Goal: Download file/media

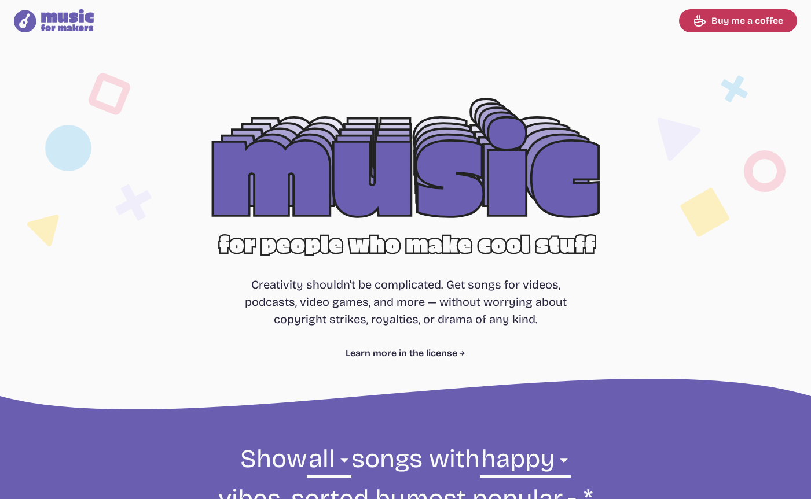
select select "happy"
select select "most popular"
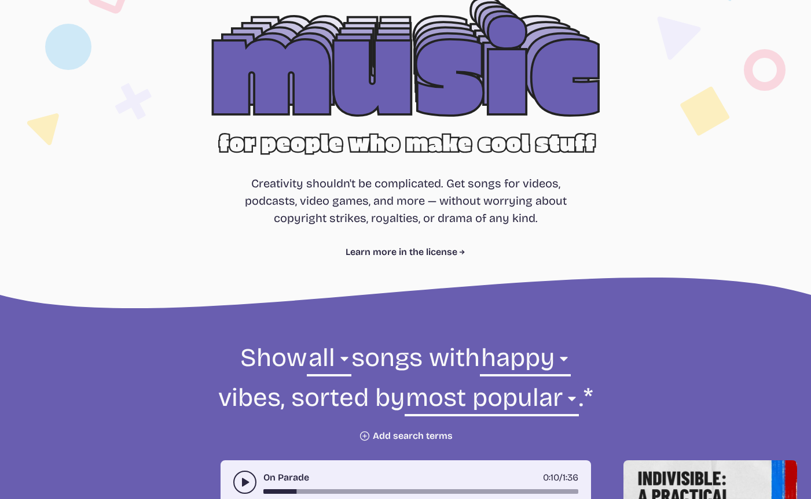
scroll to position [130, 0]
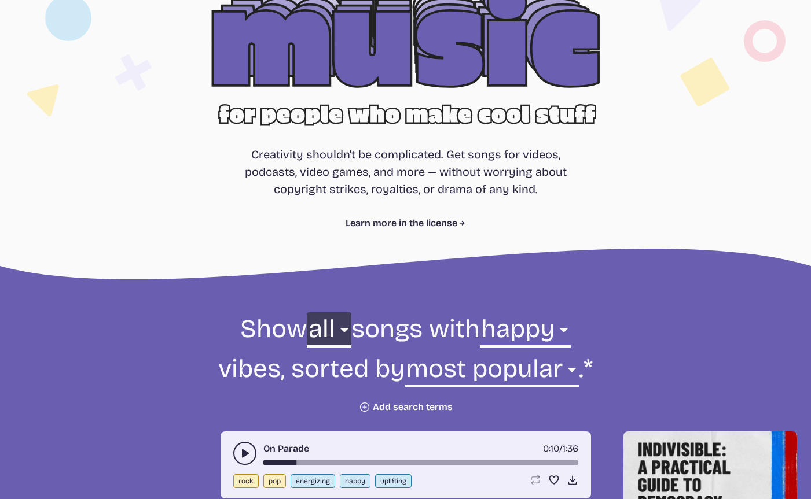
click at [321, 334] on select "all ambient cinematic electronic folk holiday jazz pop rock world" at bounding box center [329, 332] width 44 height 40
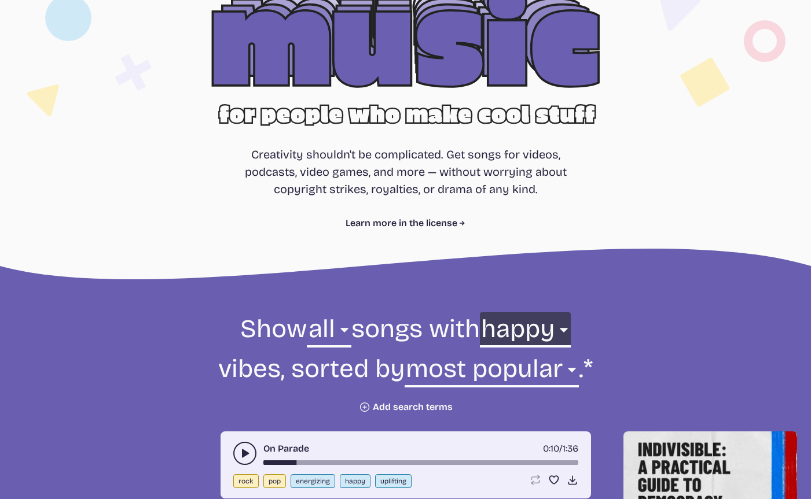
click at [530, 332] on select "any aggressive chill contemplative dark dramatic easygoing energizing happy ser…" at bounding box center [525, 332] width 91 height 40
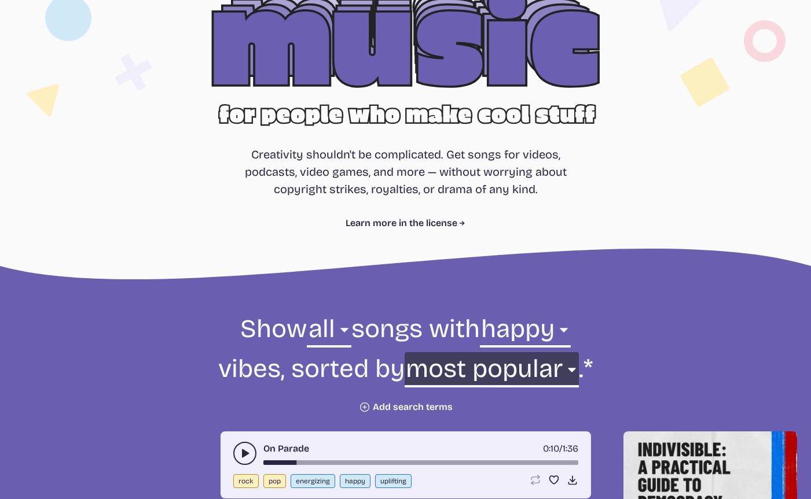
click at [525, 368] on select "newest oldest most popular least popular name" at bounding box center [491, 372] width 174 height 40
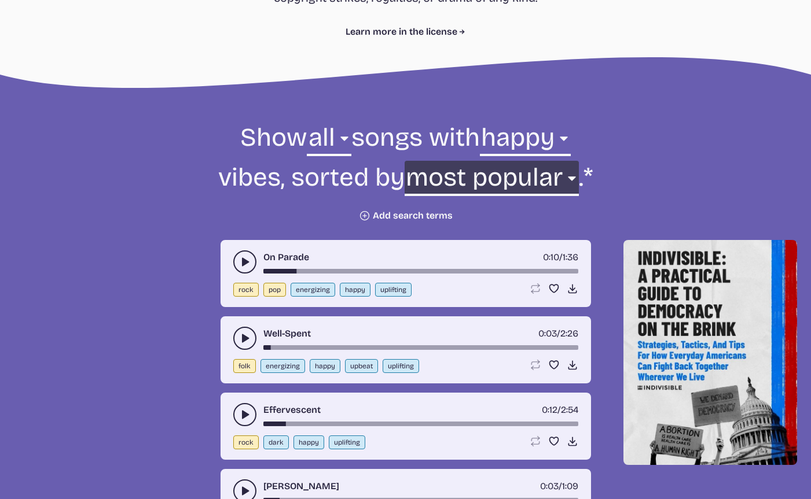
scroll to position [323, 0]
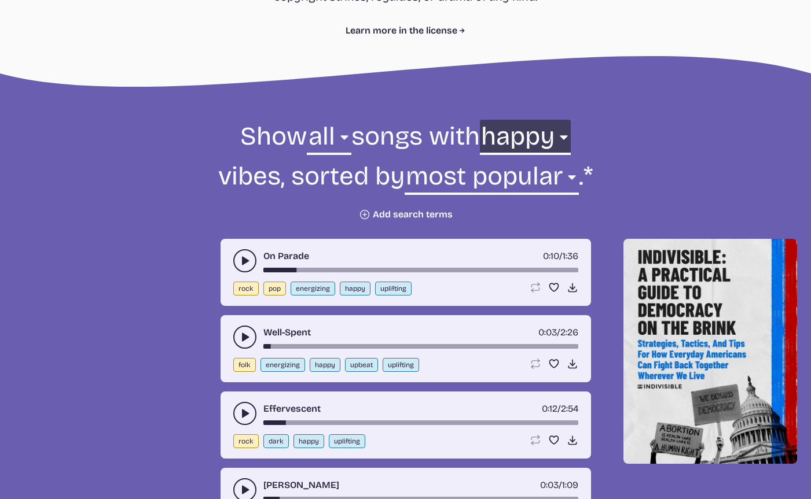
click at [535, 140] on select "any aggressive chill contemplative dark dramatic easygoing energizing happy ser…" at bounding box center [525, 140] width 91 height 40
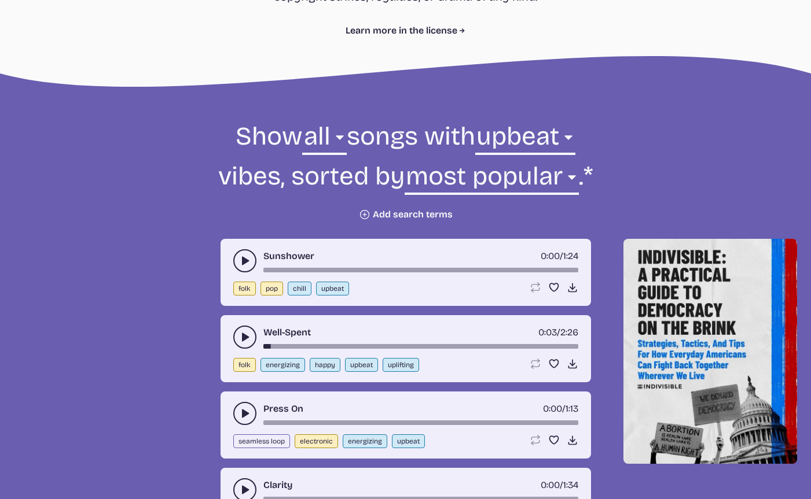
click at [244, 259] on use "play-pause toggle" at bounding box center [245, 261] width 12 height 12
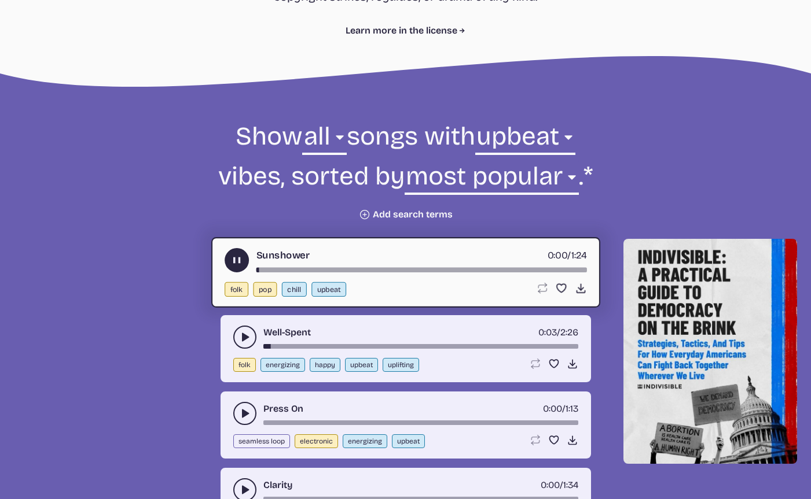
click at [236, 259] on icon "play-pause toggle" at bounding box center [236, 261] width 12 height 12
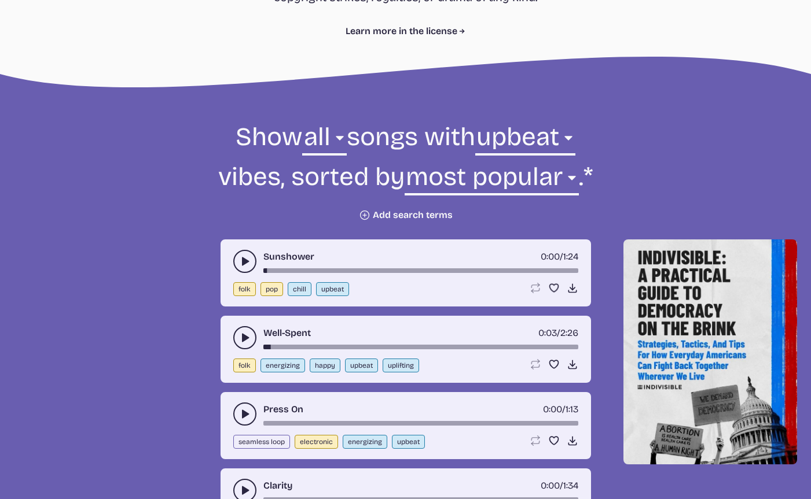
scroll to position [302, 0]
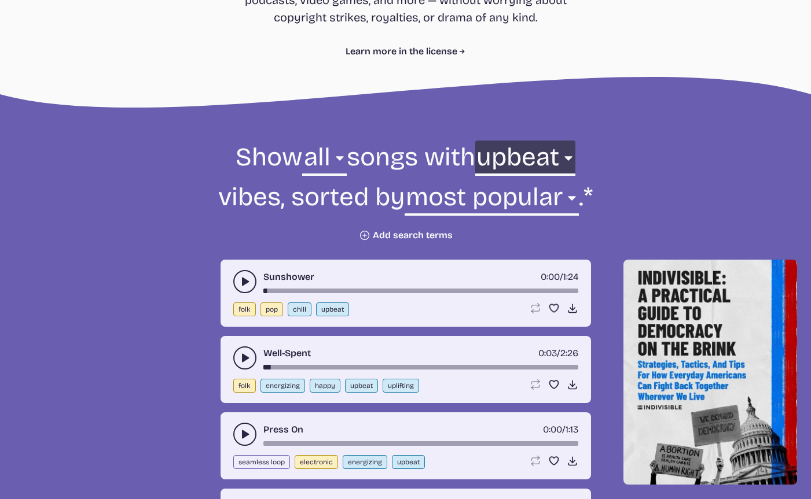
click at [527, 159] on select "any aggressive chill contemplative dark dramatic easygoing energizing happy ser…" at bounding box center [525, 161] width 100 height 40
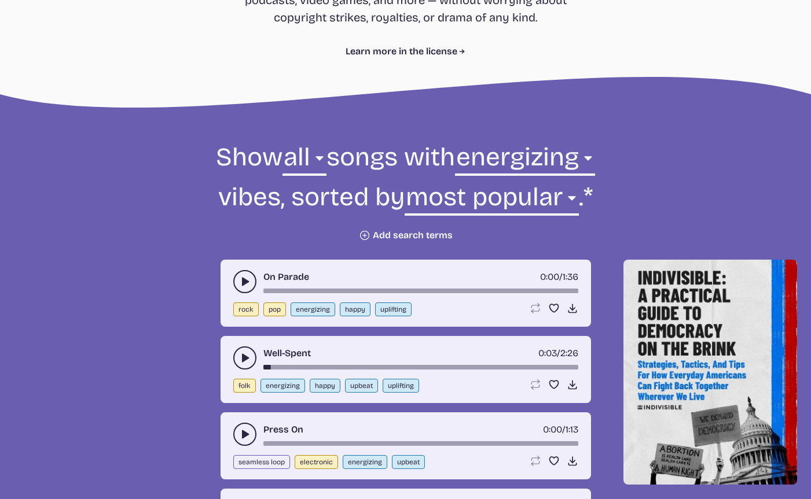
click at [243, 285] on icon "play-pause toggle" at bounding box center [245, 282] width 12 height 12
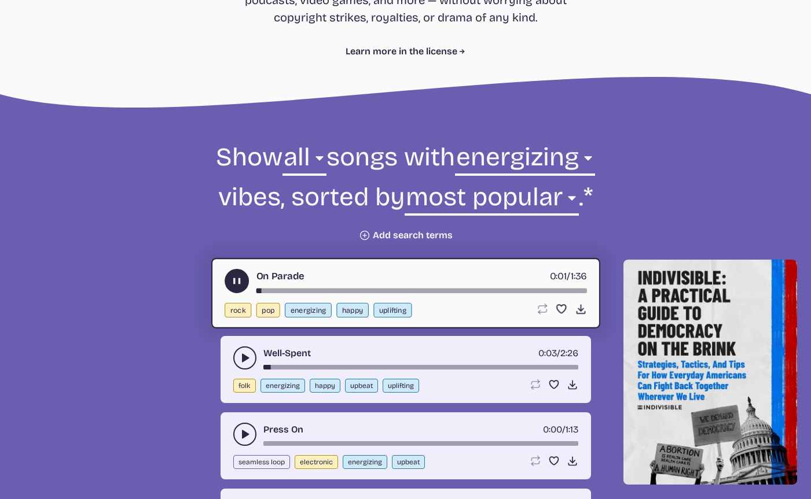
click at [235, 283] on use "play-pause toggle" at bounding box center [236, 281] width 12 height 12
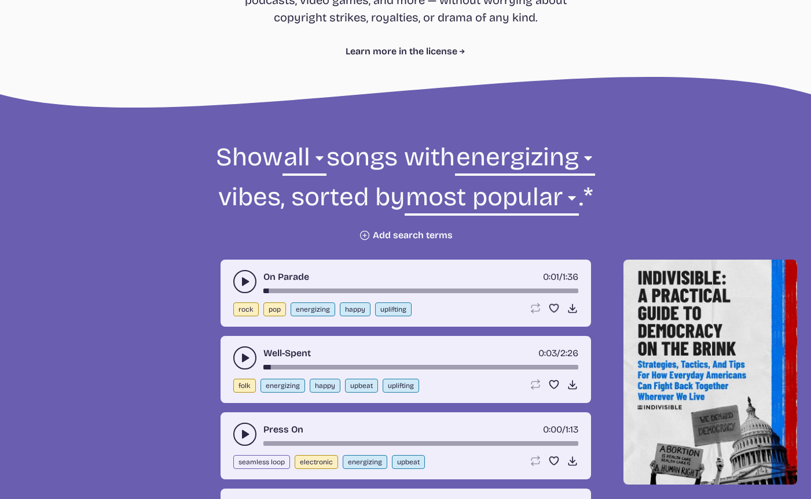
click at [241, 349] on button "play-pause toggle" at bounding box center [244, 358] width 23 height 23
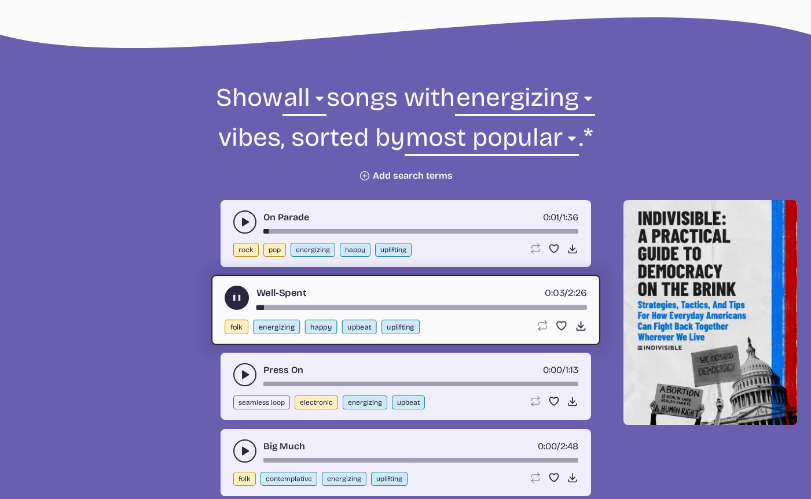
scroll to position [365, 0]
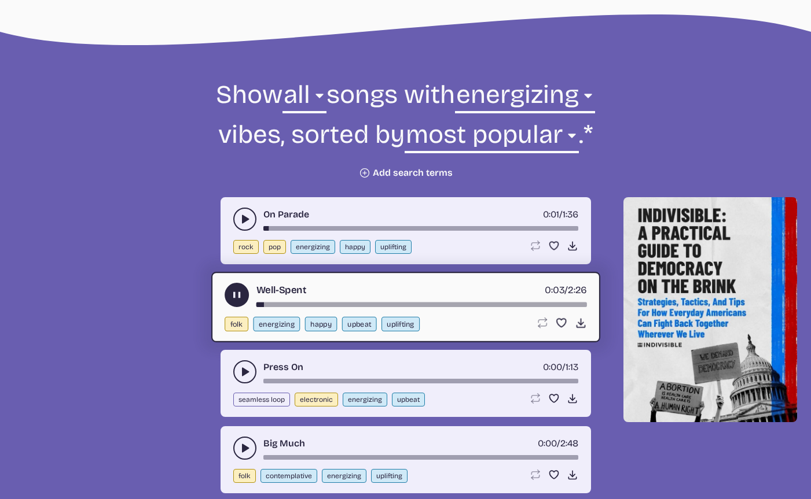
click at [241, 368] on icon "play-pause toggle" at bounding box center [245, 372] width 12 height 12
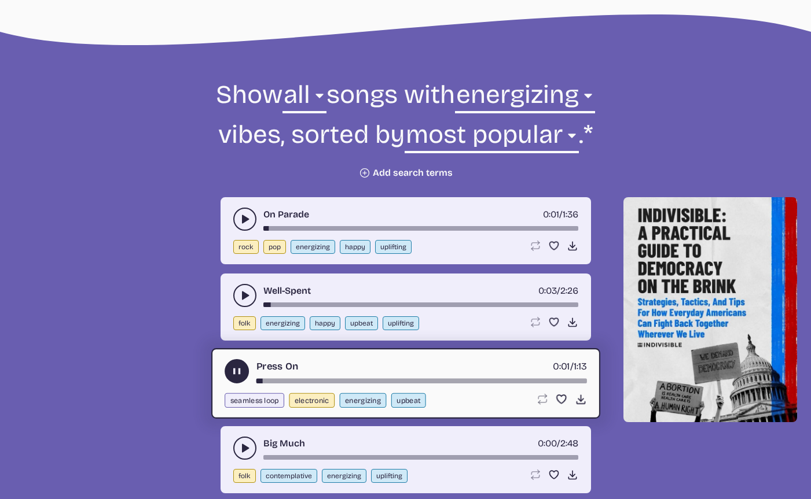
click at [275, 378] on div "Press On 0:01 / 1:13" at bounding box center [405, 371] width 362 height 24
click at [277, 380] on div "song-time-bar" at bounding box center [421, 381] width 330 height 5
click at [239, 443] on icon "play-pause toggle" at bounding box center [245, 449] width 12 height 12
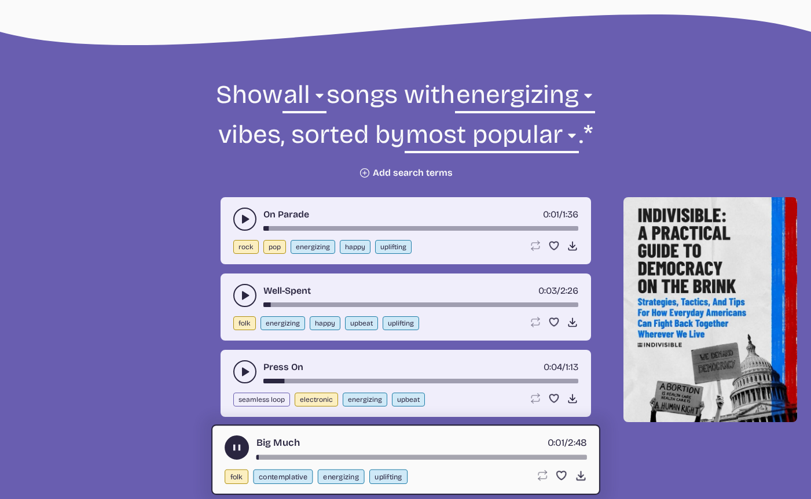
click at [233, 440] on button "play-pause toggle" at bounding box center [236, 448] width 24 height 24
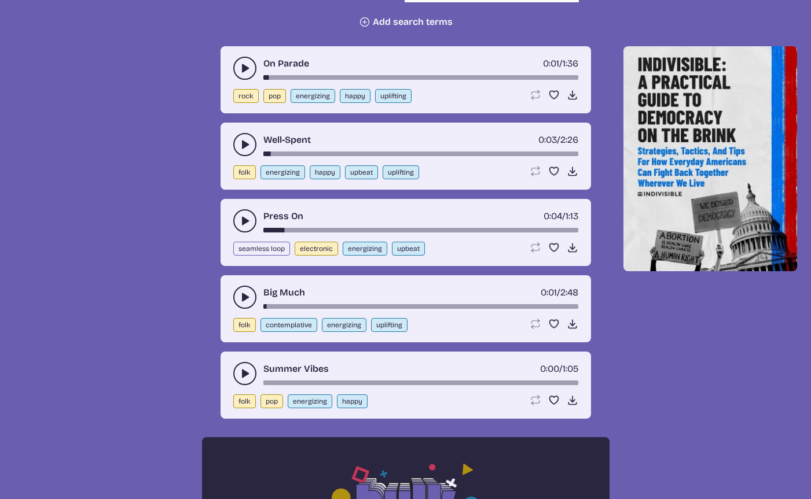
scroll to position [518, 0]
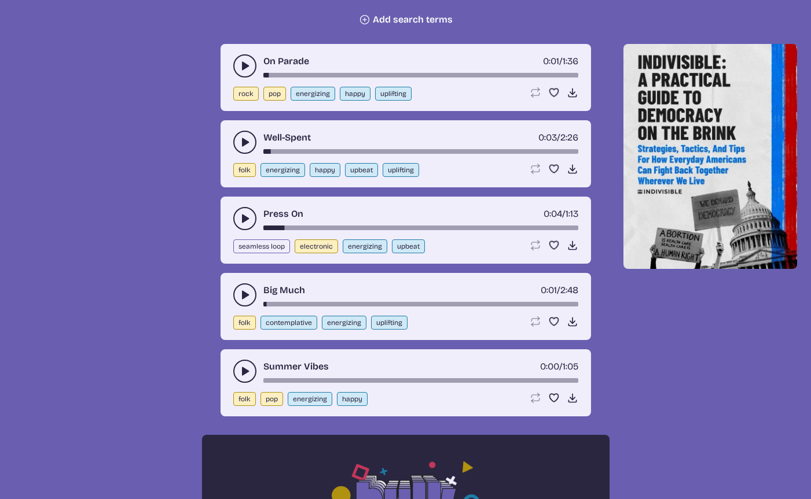
click at [244, 366] on icon "play-pause toggle" at bounding box center [245, 372] width 12 height 12
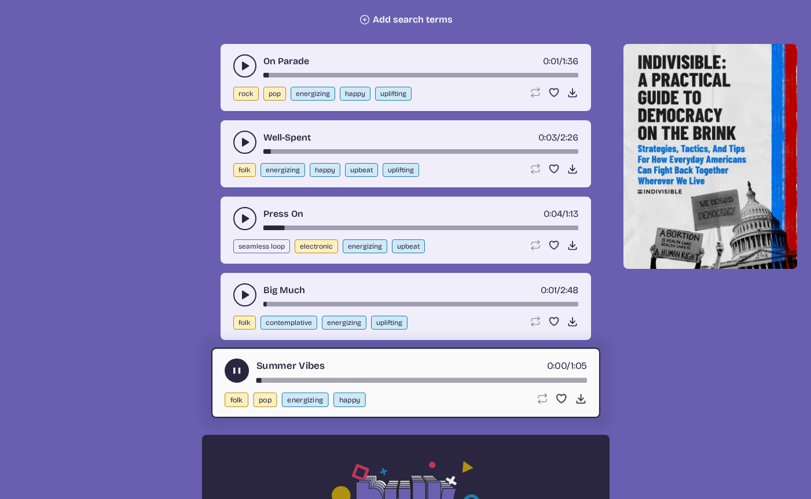
click at [232, 367] on icon "play-pause toggle" at bounding box center [236, 371] width 12 height 12
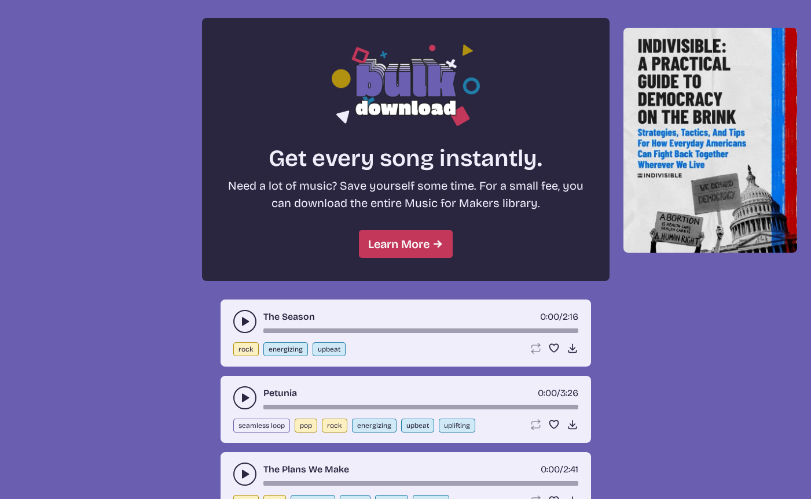
scroll to position [933, 0]
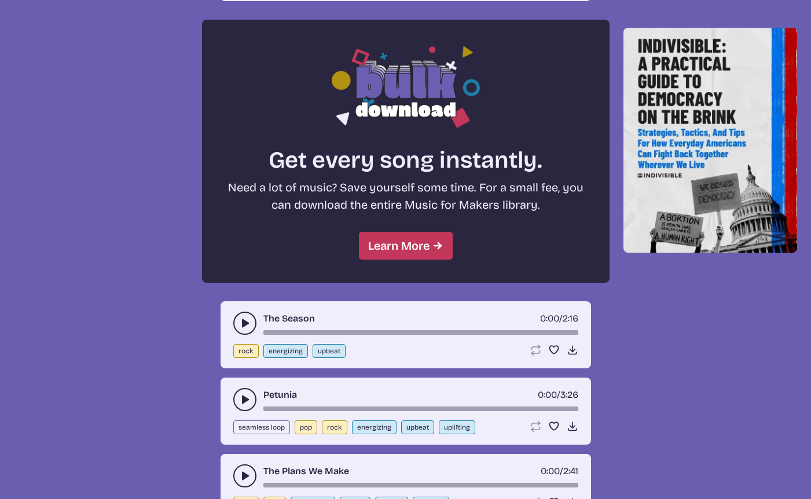
click at [242, 326] on use "play-pause toggle" at bounding box center [245, 324] width 12 height 12
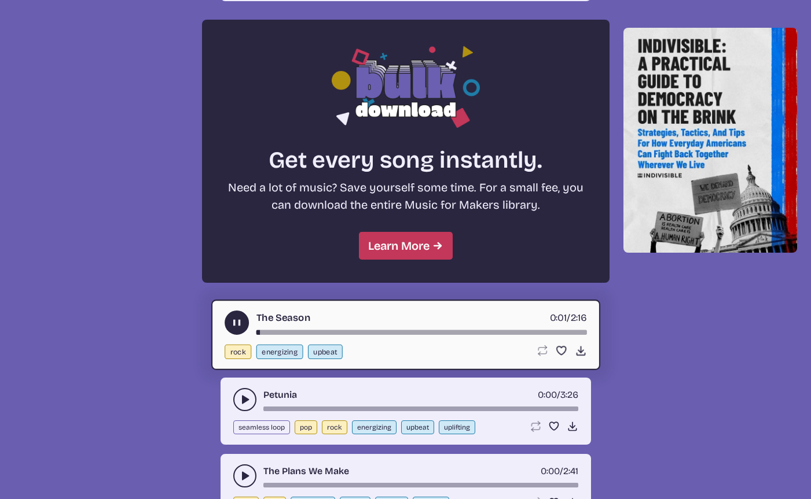
click at [233, 324] on use "play-pause toggle" at bounding box center [236, 323] width 12 height 12
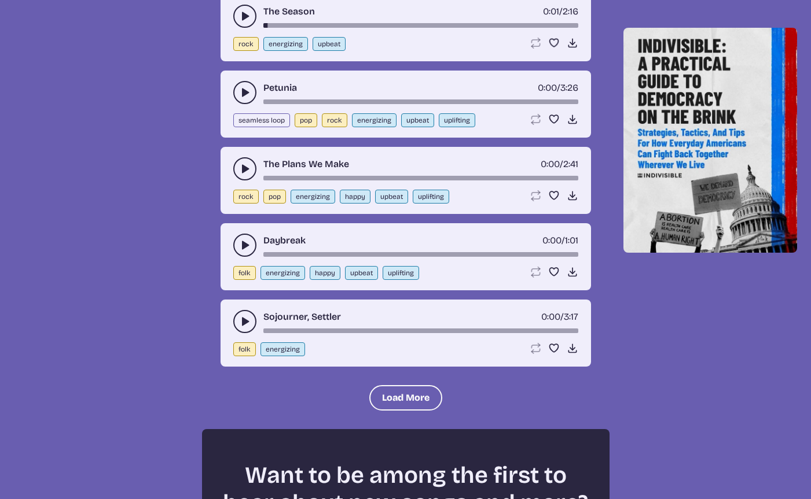
scroll to position [1245, 0]
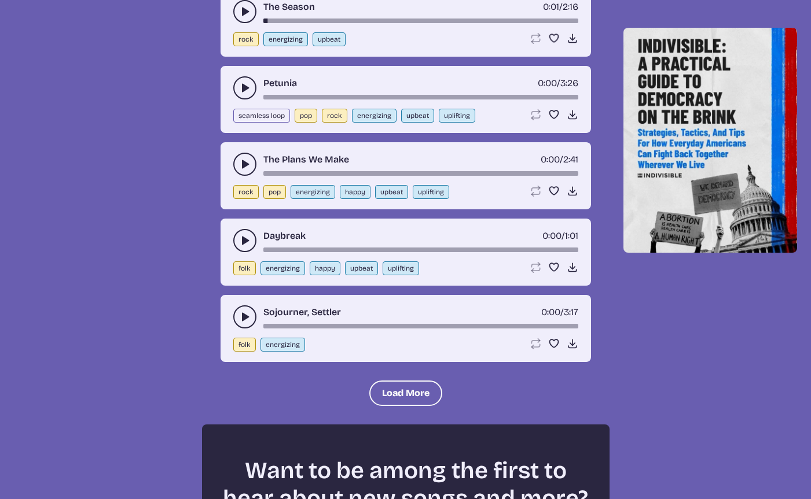
click at [239, 318] on icon "play-pause toggle" at bounding box center [245, 317] width 12 height 12
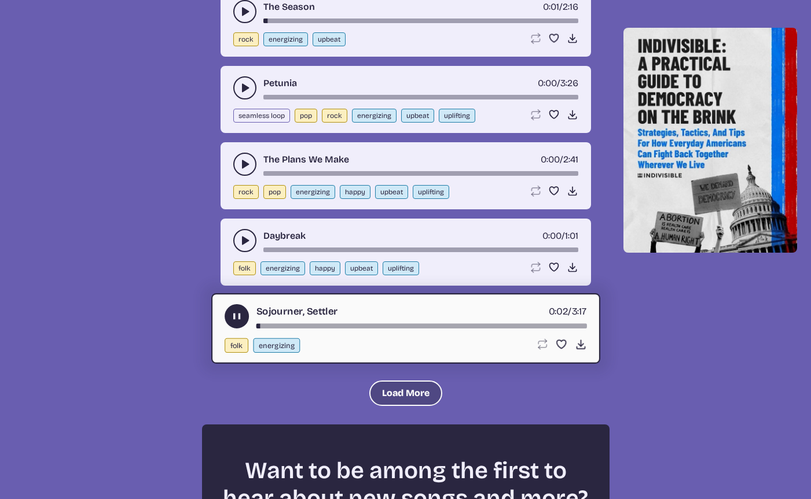
click at [381, 398] on button "Load More" at bounding box center [405, 393] width 73 height 25
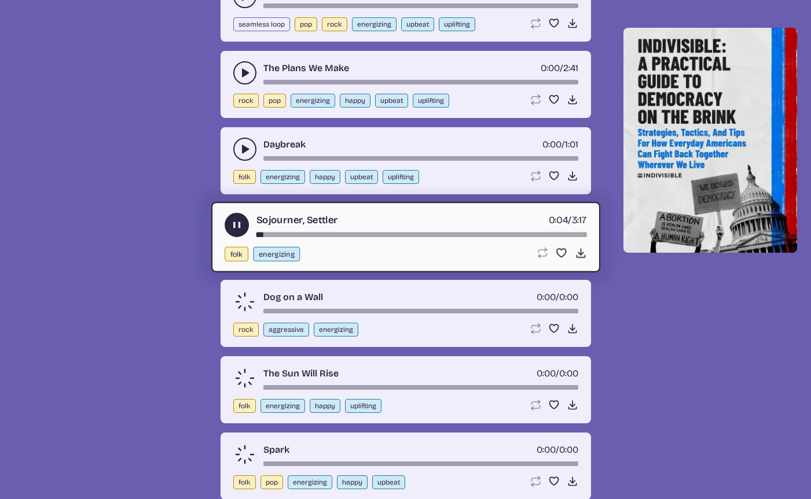
scroll to position [1335, 0]
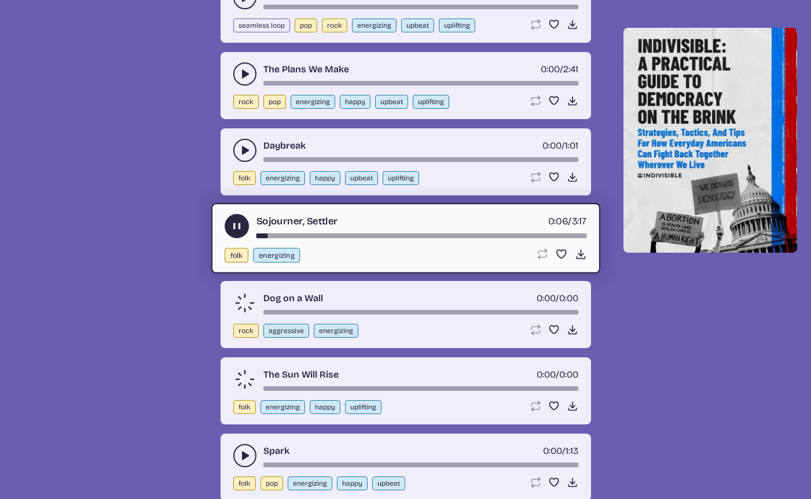
click at [235, 229] on use "play-pause toggle" at bounding box center [236, 226] width 12 height 12
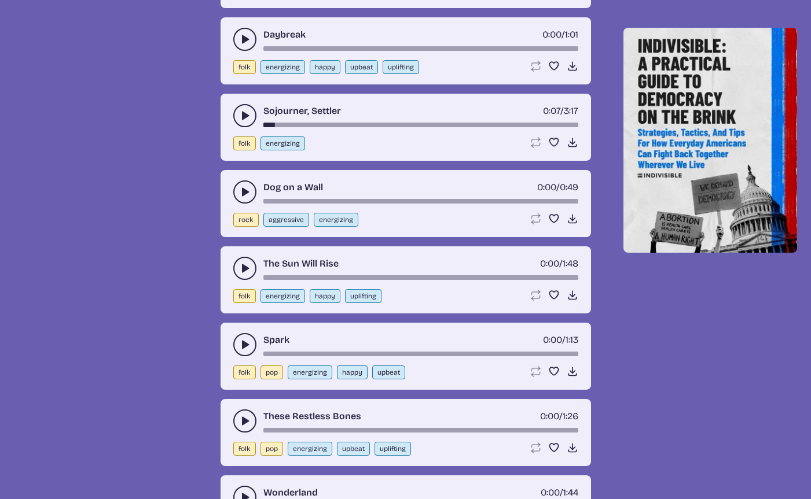
scroll to position [1448, 0]
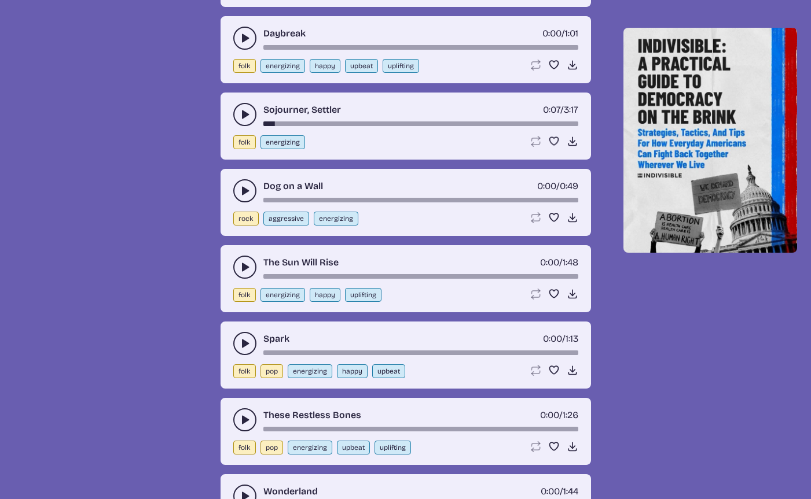
click at [241, 193] on icon "play-pause toggle" at bounding box center [245, 191] width 12 height 12
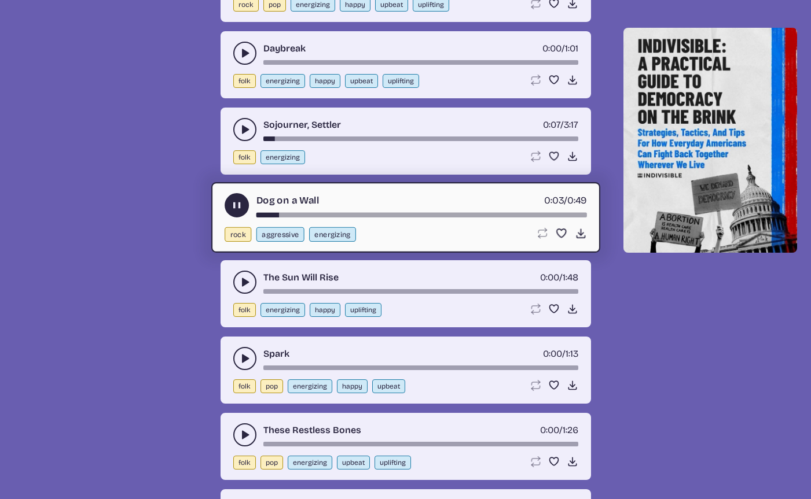
scroll to position [1431, 0]
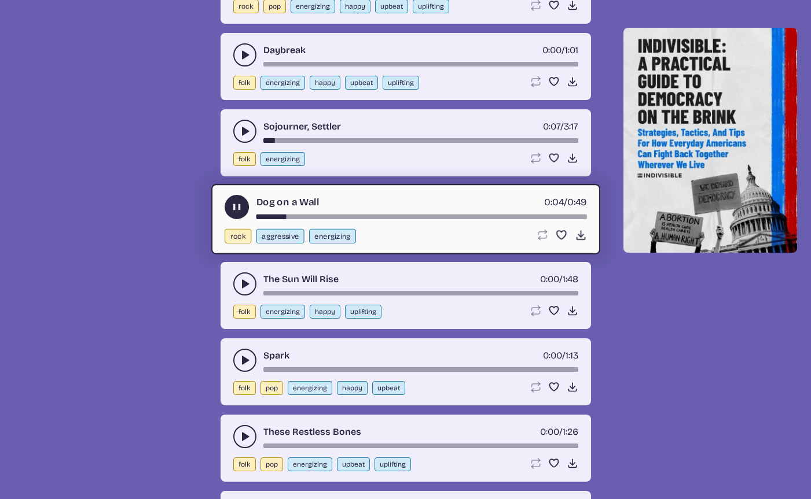
click at [238, 202] on icon "play-pause toggle" at bounding box center [236, 207] width 12 height 12
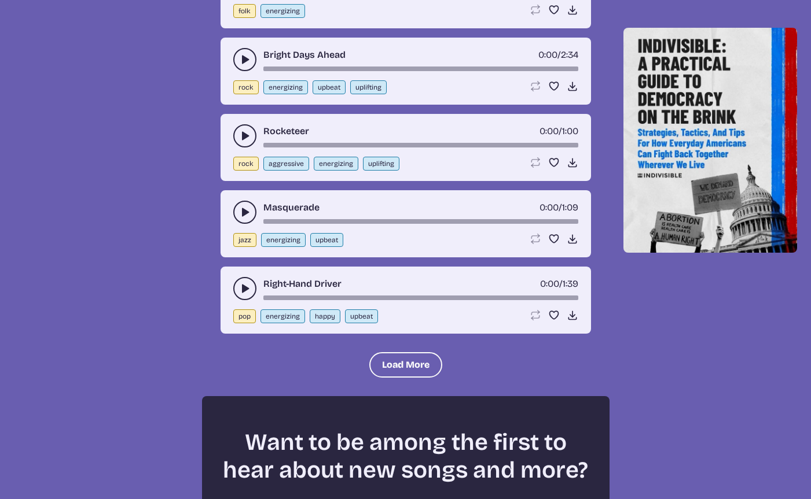
scroll to position [2397, 0]
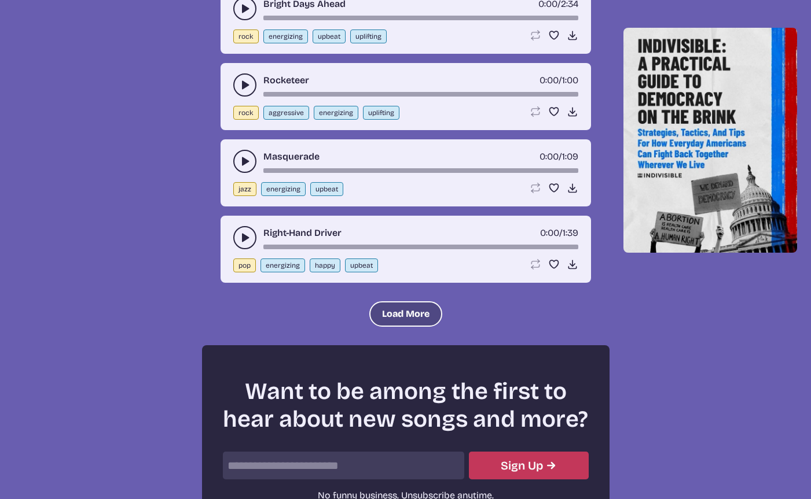
click at [398, 314] on button "Load More" at bounding box center [405, 313] width 73 height 25
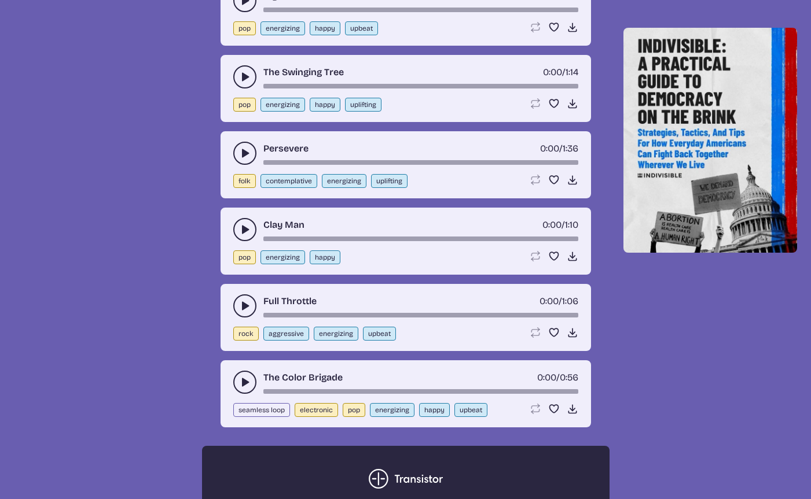
scroll to position [2636, 0]
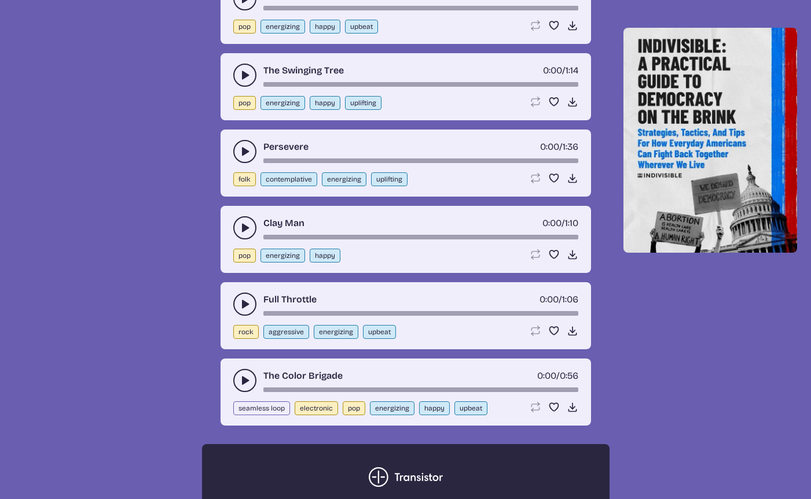
click at [242, 308] on use "play-pause toggle" at bounding box center [245, 305] width 12 height 12
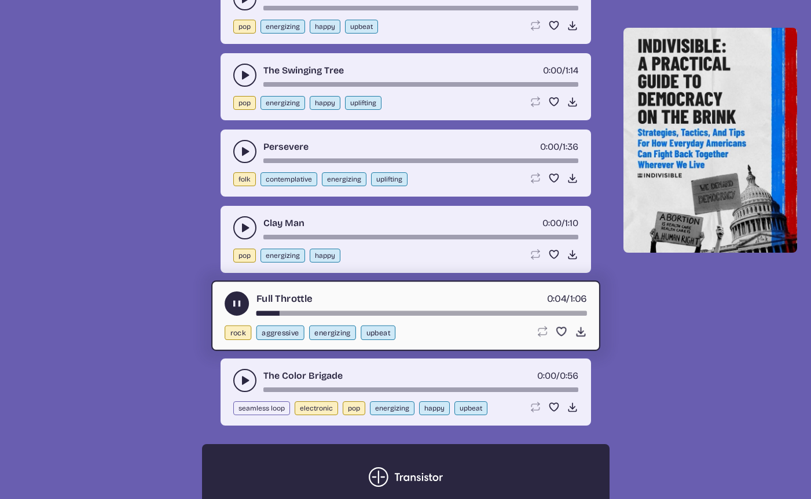
click at [234, 305] on use "play-pause toggle" at bounding box center [236, 304] width 12 height 12
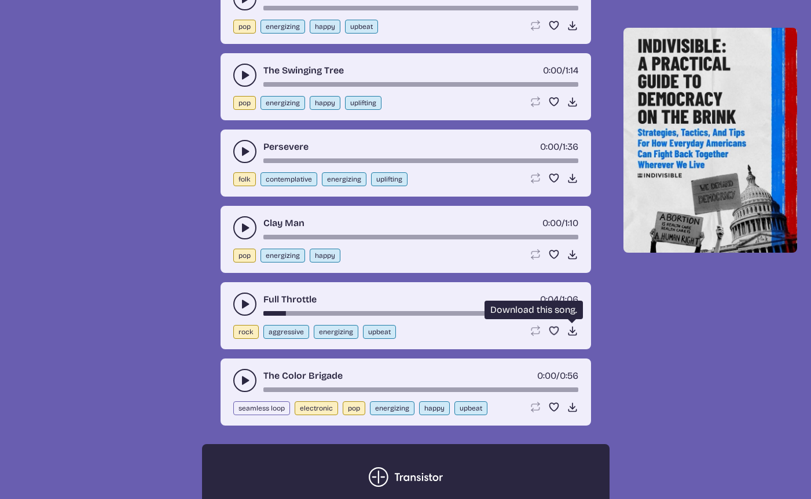
click at [569, 327] on icon "Download song" at bounding box center [572, 331] width 12 height 12
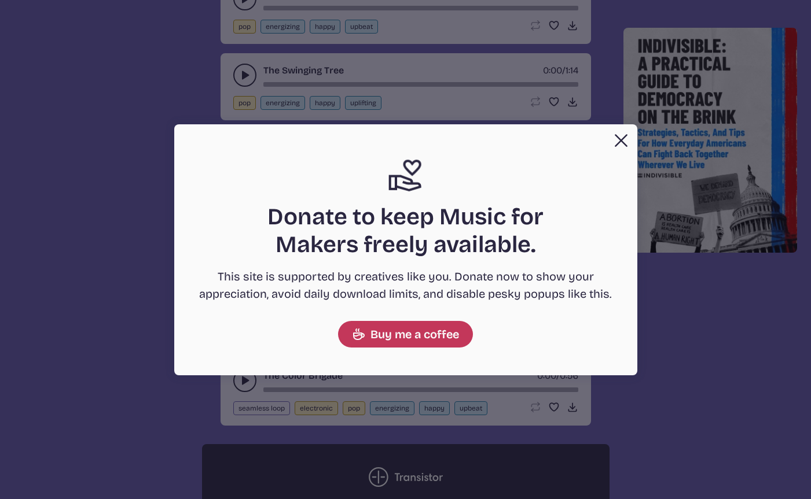
click at [620, 135] on button "Close" at bounding box center [620, 140] width 23 height 23
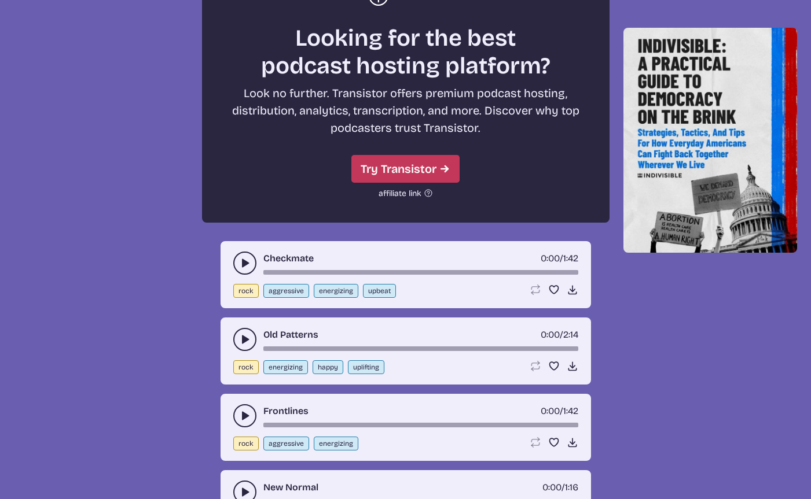
scroll to position [3118, 0]
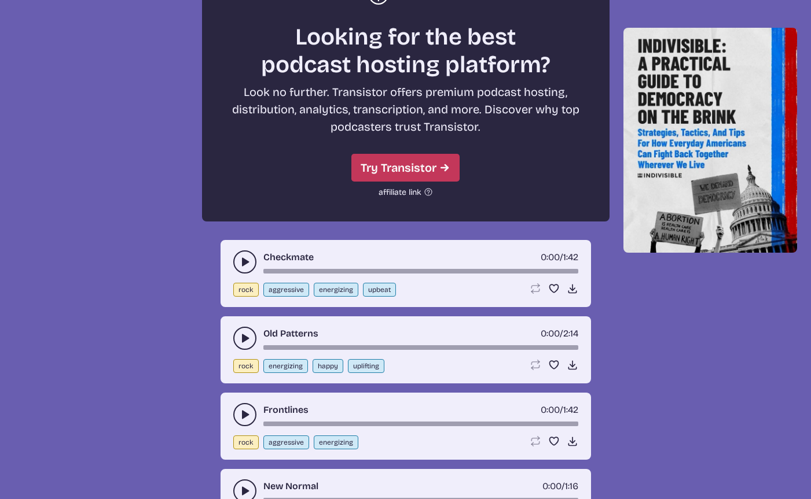
click at [242, 264] on use "play-pause toggle" at bounding box center [245, 262] width 12 height 12
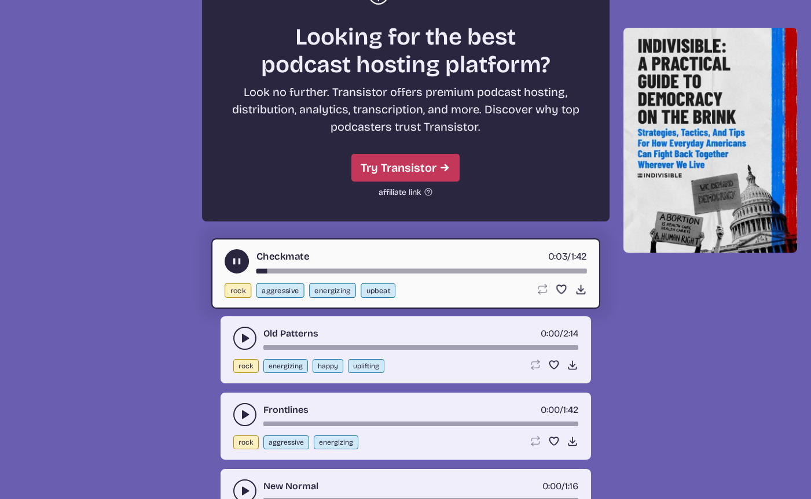
scroll to position [3117, 0]
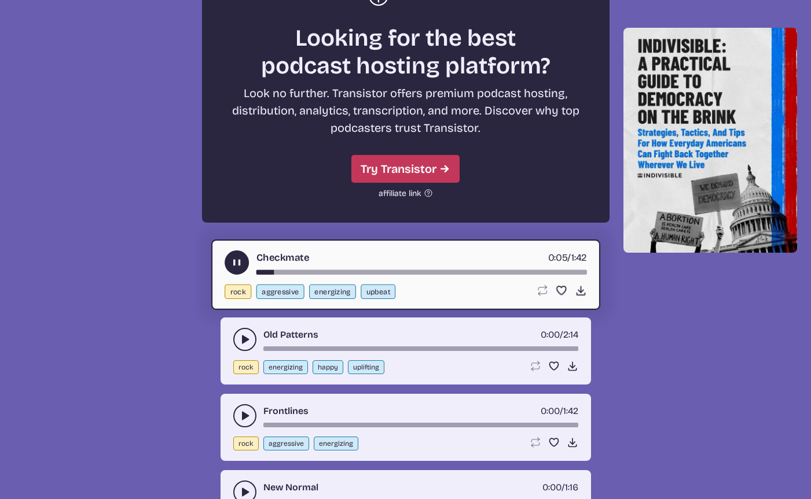
click at [234, 262] on use "play-pause toggle" at bounding box center [236, 262] width 12 height 12
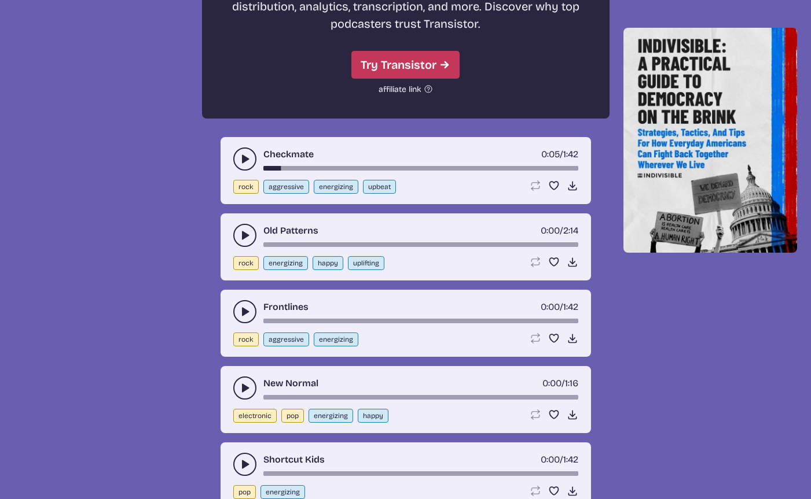
click at [242, 311] on use "play-pause toggle" at bounding box center [245, 312] width 12 height 12
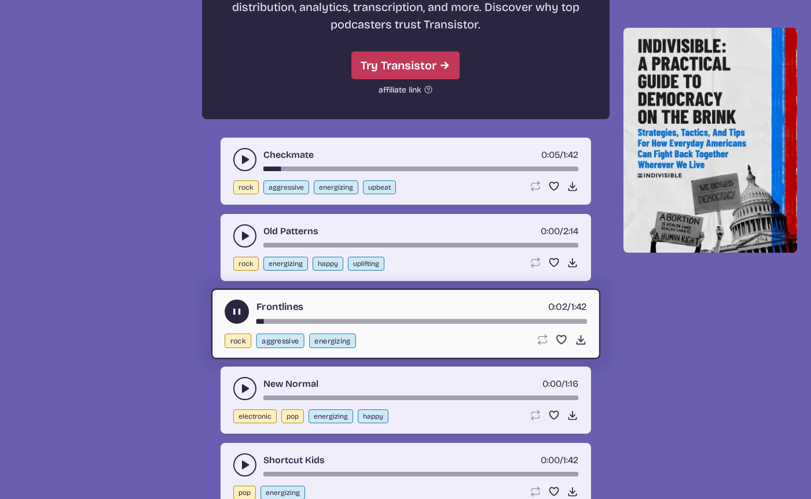
click at [231, 311] on icon "play-pause toggle" at bounding box center [236, 312] width 12 height 12
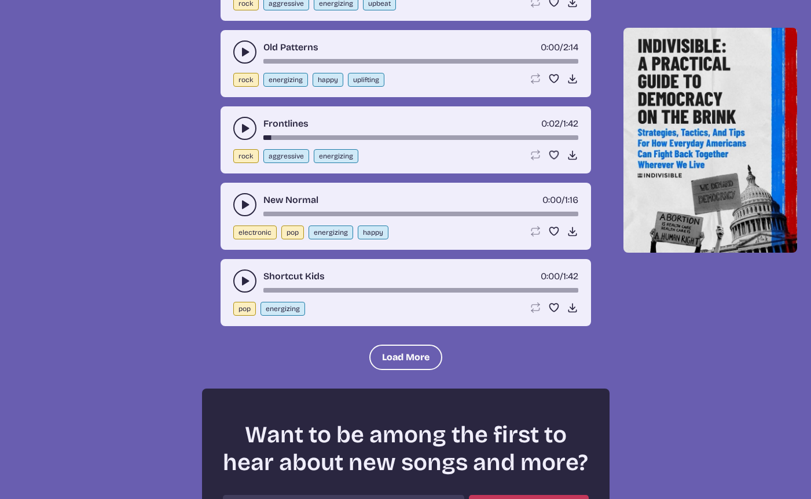
scroll to position [3405, 0]
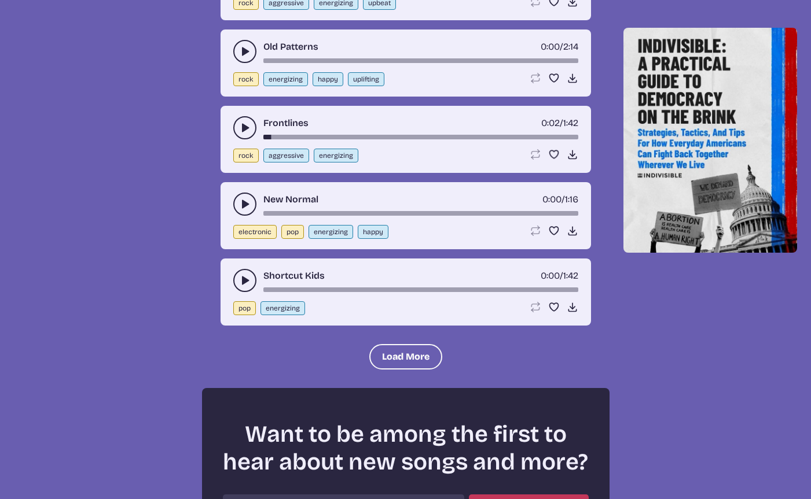
click at [241, 285] on icon "play-pause toggle" at bounding box center [245, 281] width 12 height 12
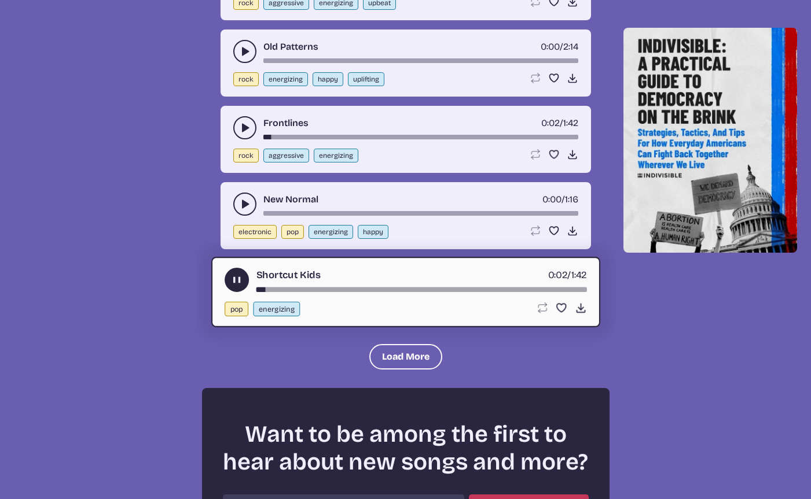
click at [235, 283] on use "play-pause toggle" at bounding box center [236, 280] width 12 height 12
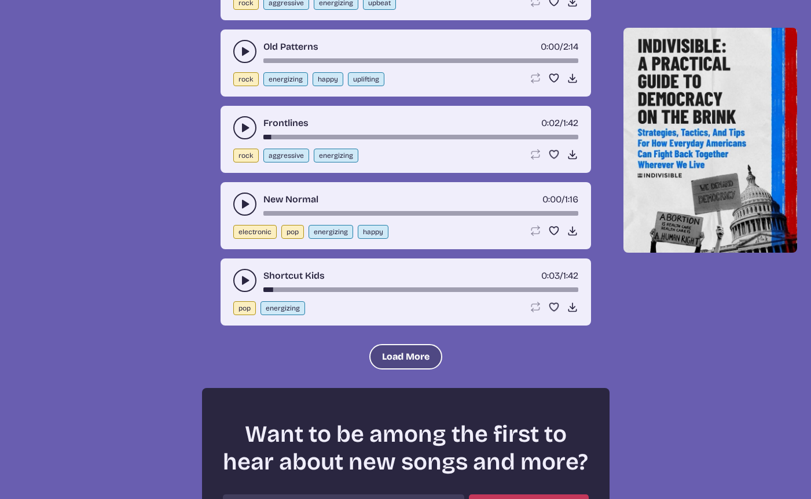
click at [386, 354] on button "Load More" at bounding box center [405, 356] width 73 height 25
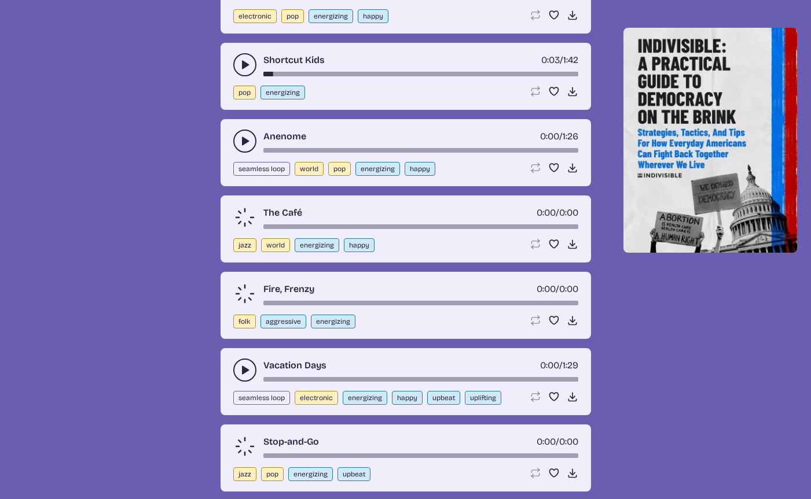
scroll to position [3624, 0]
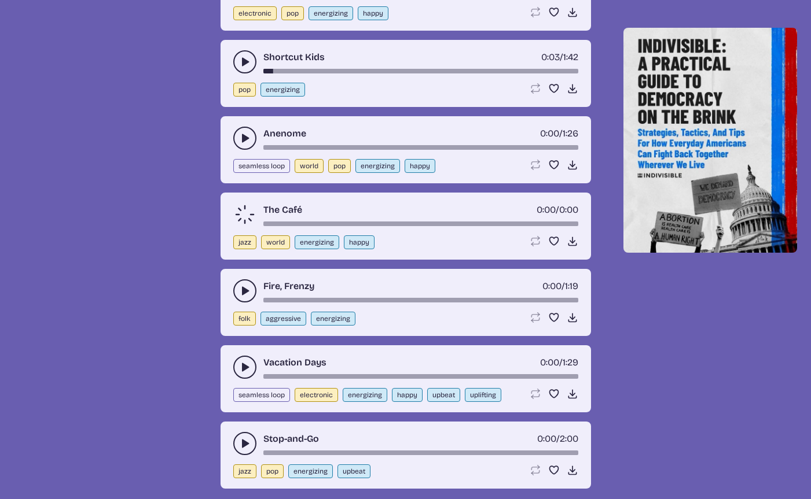
click at [243, 293] on use "play-pause toggle" at bounding box center [245, 291] width 12 height 12
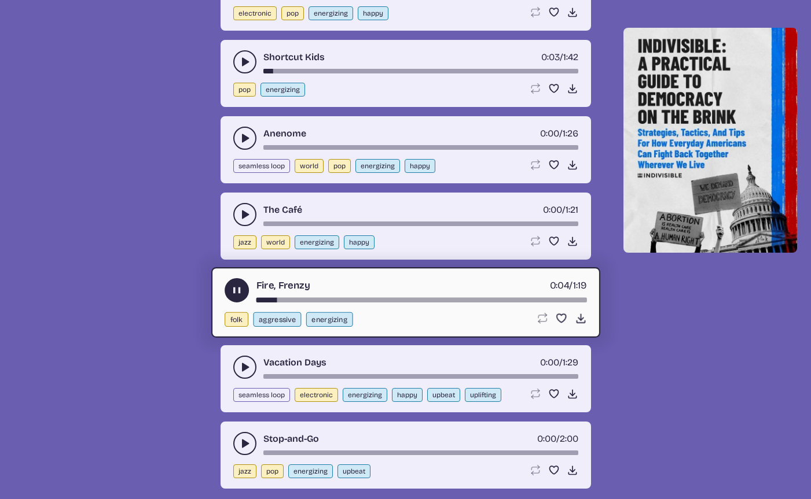
click at [234, 293] on use "play-pause toggle" at bounding box center [236, 290] width 12 height 12
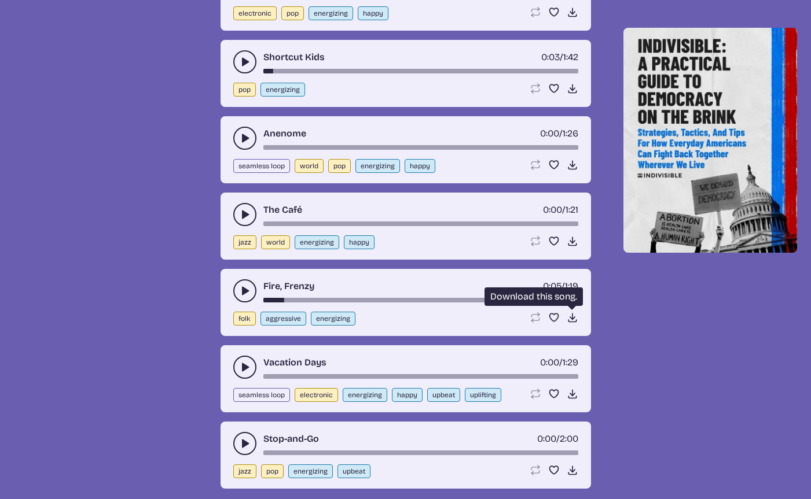
click at [569, 315] on icon "Download song" at bounding box center [572, 318] width 12 height 12
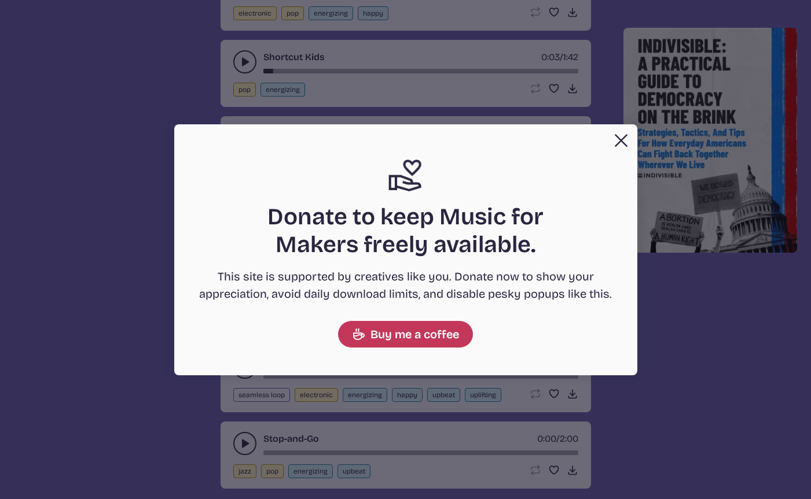
drag, startPoint x: 617, startPoint y: 140, endPoint x: 612, endPoint y: 145, distance: 7.0
click at [617, 140] on button "Close" at bounding box center [620, 140] width 23 height 23
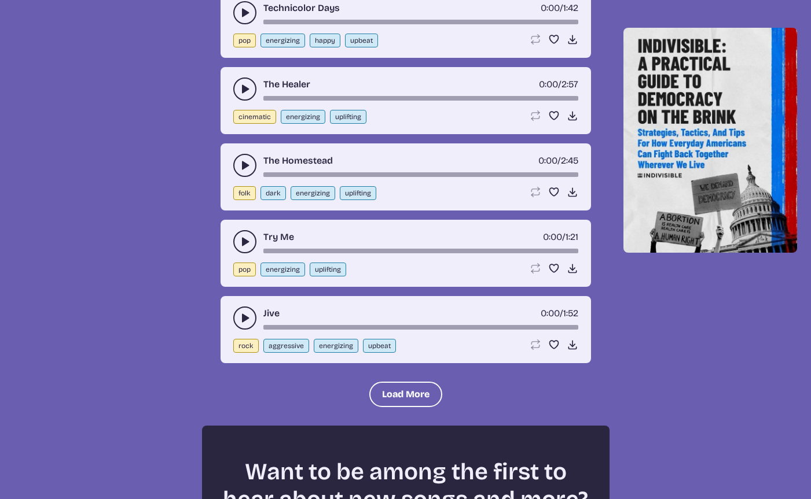
scroll to position [4412, 0]
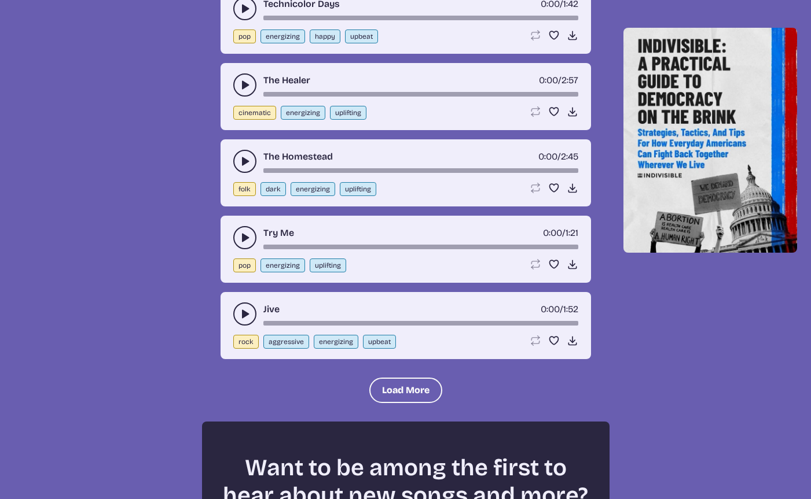
click at [242, 312] on use "play-pause toggle" at bounding box center [245, 314] width 12 height 12
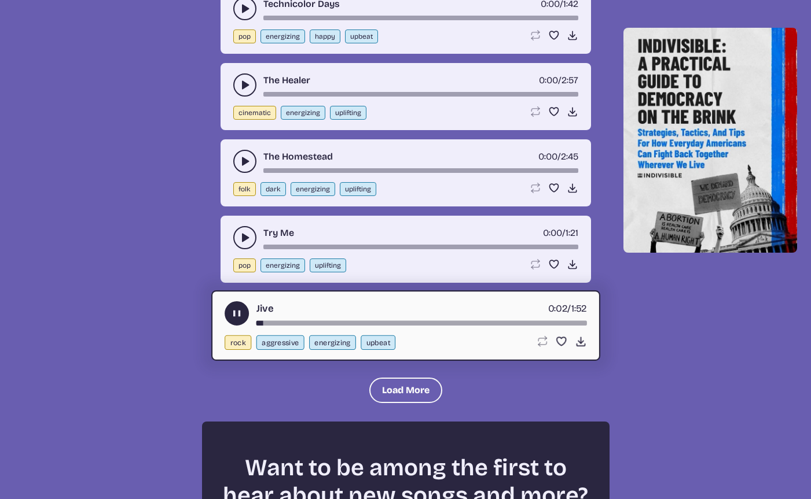
click at [232, 313] on use "play-pause toggle" at bounding box center [236, 313] width 12 height 12
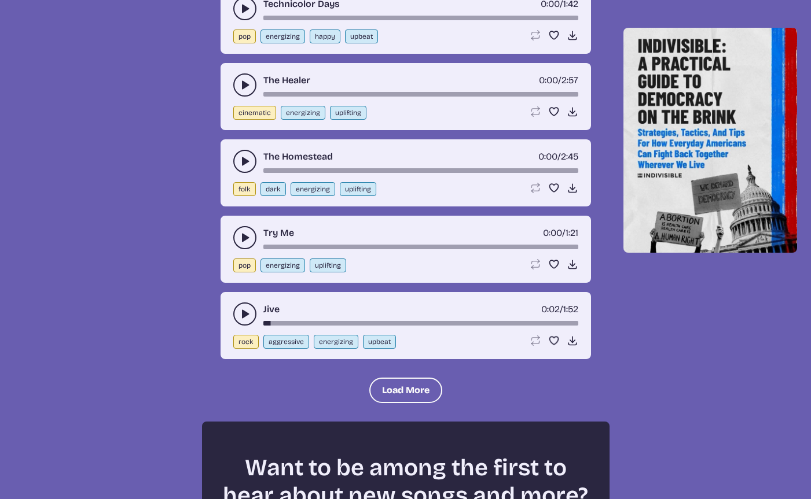
click at [237, 157] on button "play-pause toggle" at bounding box center [244, 161] width 23 height 23
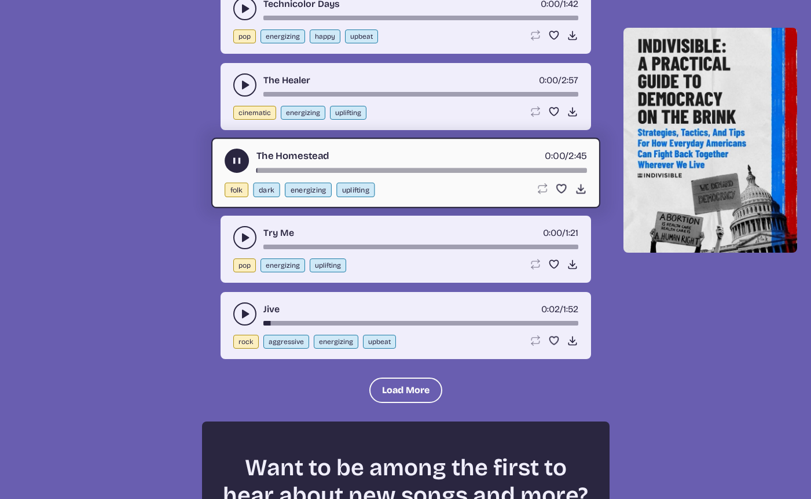
click at [237, 157] on icon "play-pause toggle" at bounding box center [236, 160] width 12 height 12
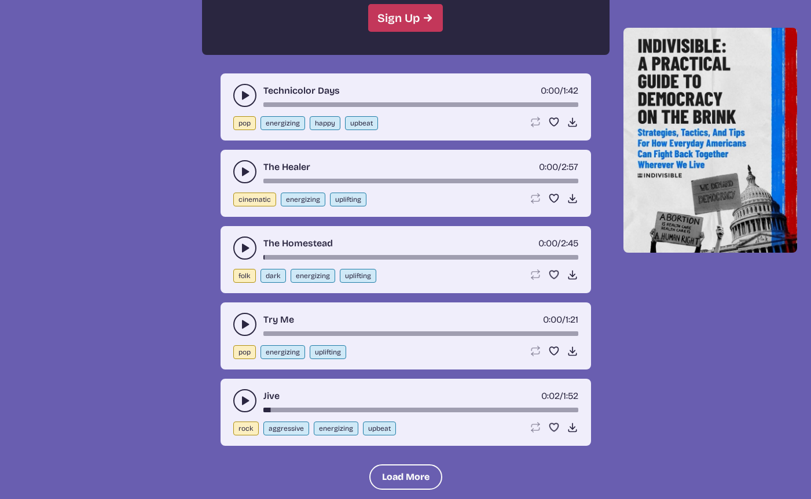
scroll to position [4308, 0]
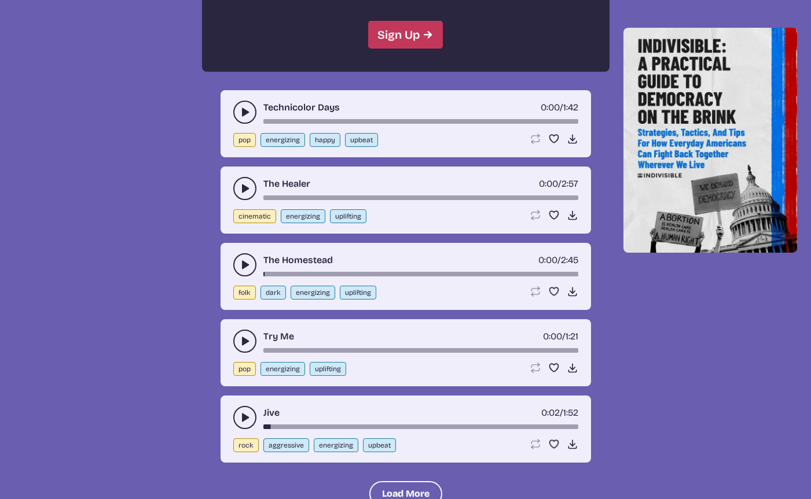
click at [242, 115] on use "play-pause toggle" at bounding box center [245, 112] width 12 height 12
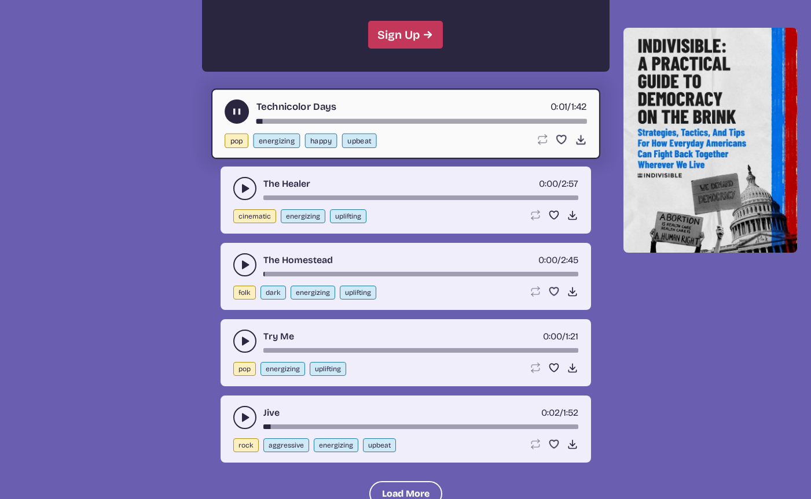
click at [278, 119] on div "song-time-bar" at bounding box center [421, 121] width 330 height 5
click at [312, 120] on div "song-time-bar" at bounding box center [421, 121] width 330 height 5
click at [236, 113] on icon "play-pause toggle" at bounding box center [236, 111] width 12 height 12
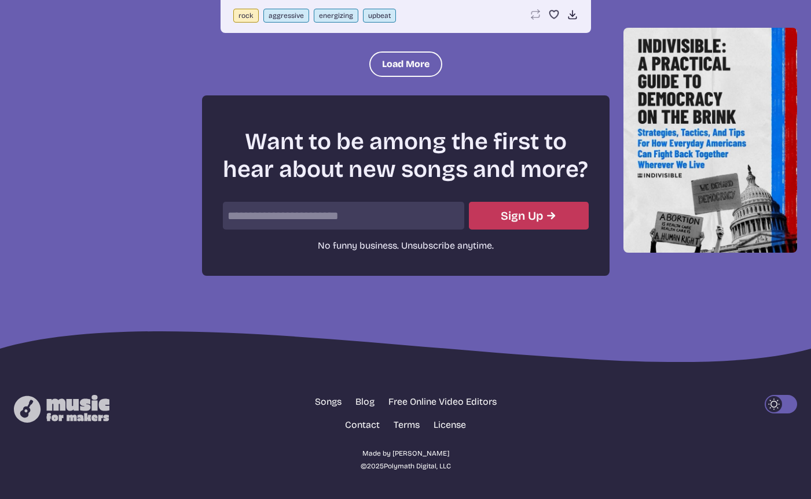
scroll to position [4688, 0]
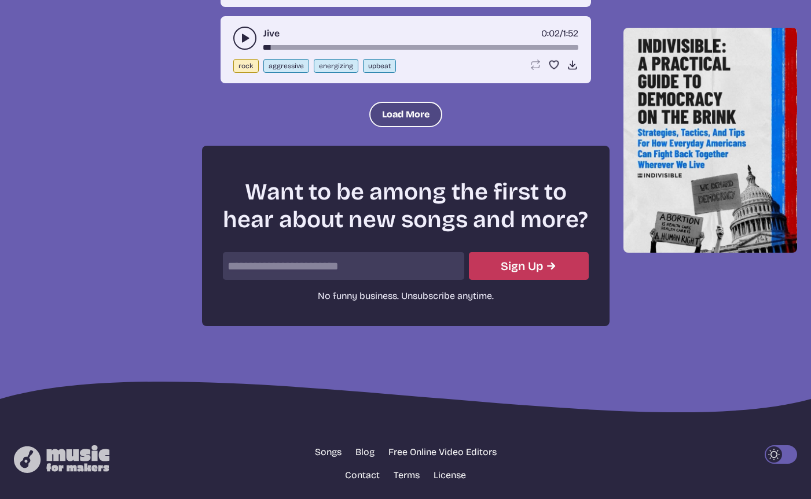
click at [395, 115] on button "Load More" at bounding box center [405, 114] width 73 height 25
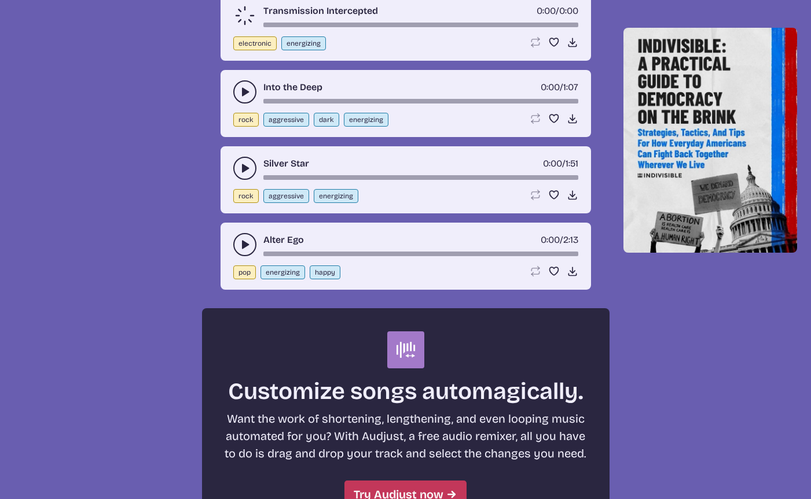
scroll to position [4864, 0]
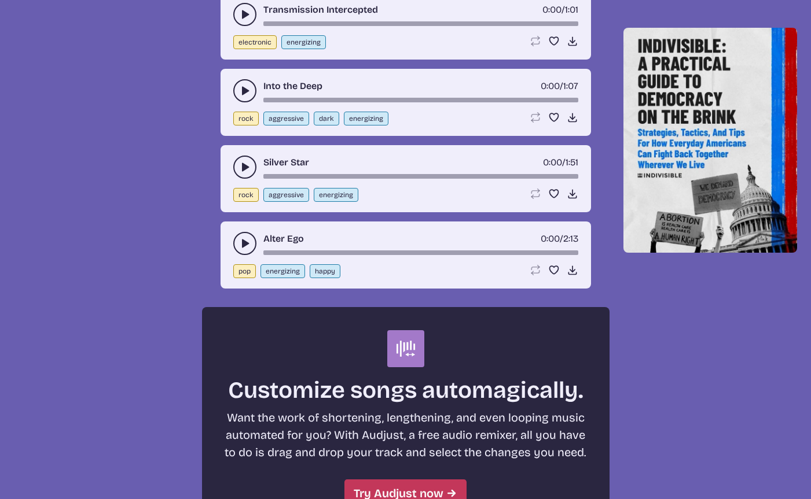
click at [242, 171] on icon "play-pause toggle" at bounding box center [245, 167] width 12 height 12
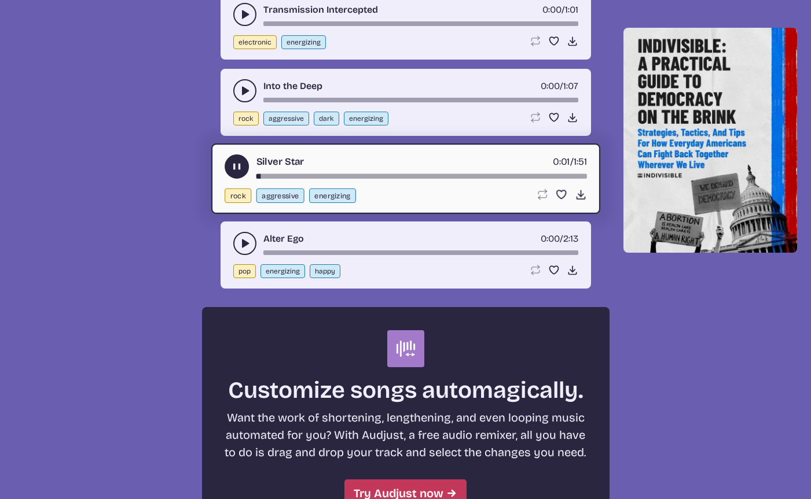
click at [277, 174] on div "song-time-bar" at bounding box center [421, 176] width 330 height 5
click at [312, 174] on div "song-time-bar" at bounding box center [421, 176] width 330 height 5
click at [235, 169] on use "play-pause toggle" at bounding box center [236, 166] width 12 height 12
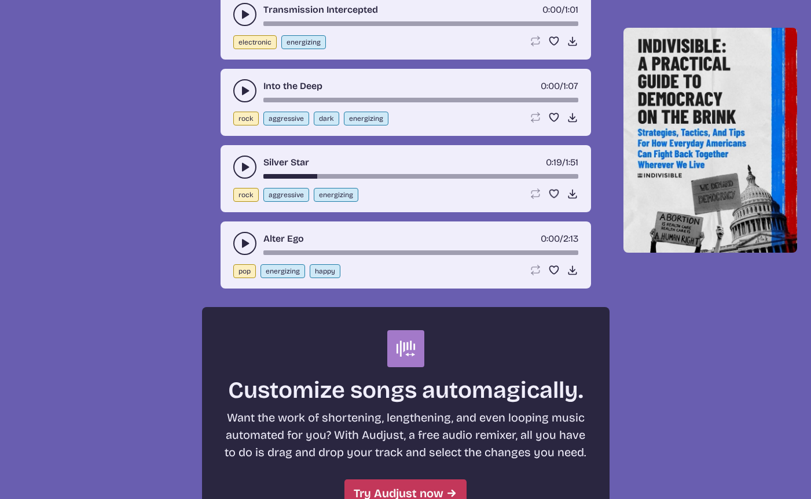
click at [242, 167] on use "play-pause toggle" at bounding box center [245, 167] width 12 height 12
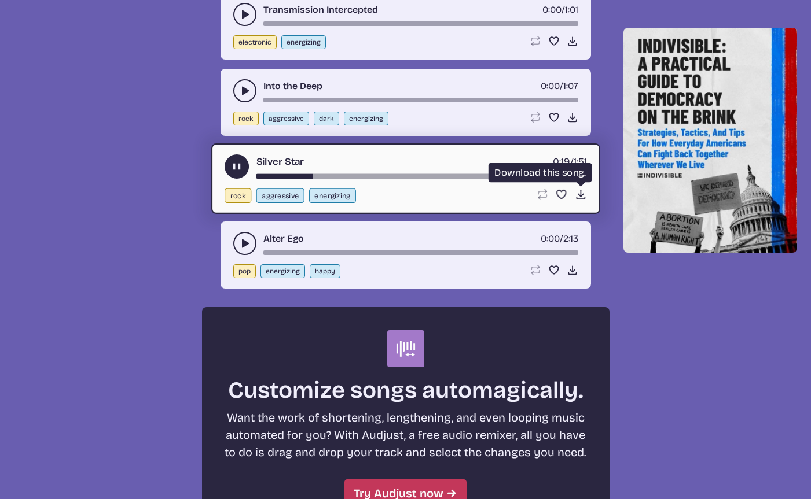
click at [577, 192] on icon "Download song" at bounding box center [580, 195] width 12 height 12
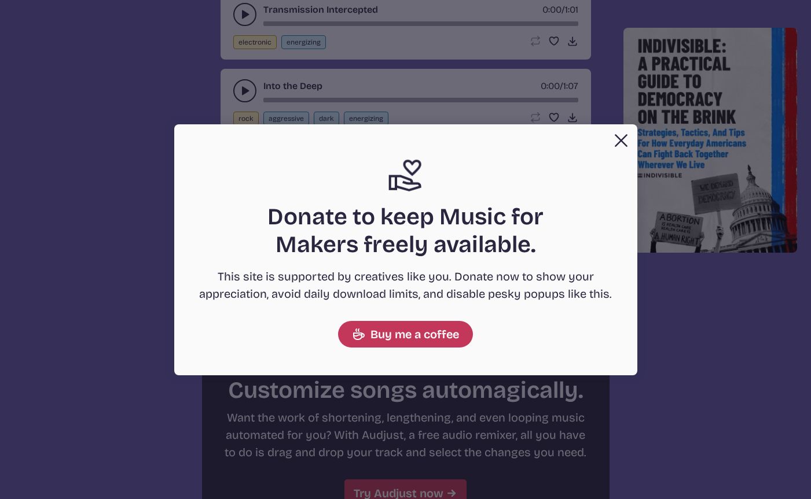
click at [614, 140] on button "Close" at bounding box center [620, 140] width 23 height 23
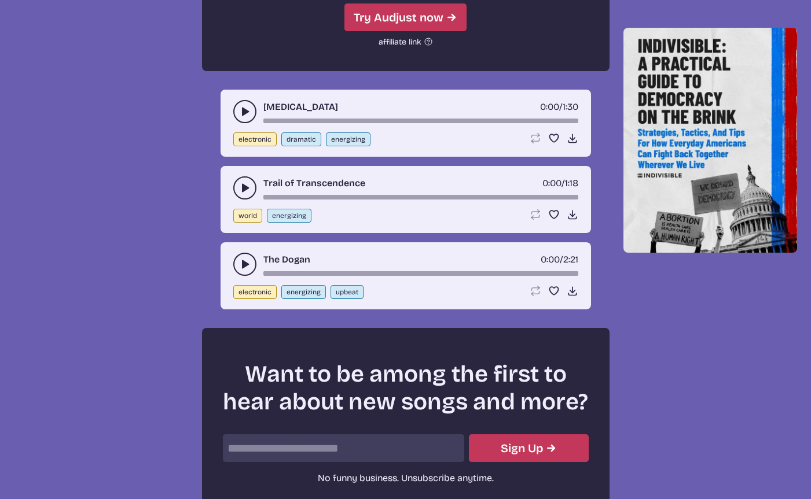
scroll to position [5339, 0]
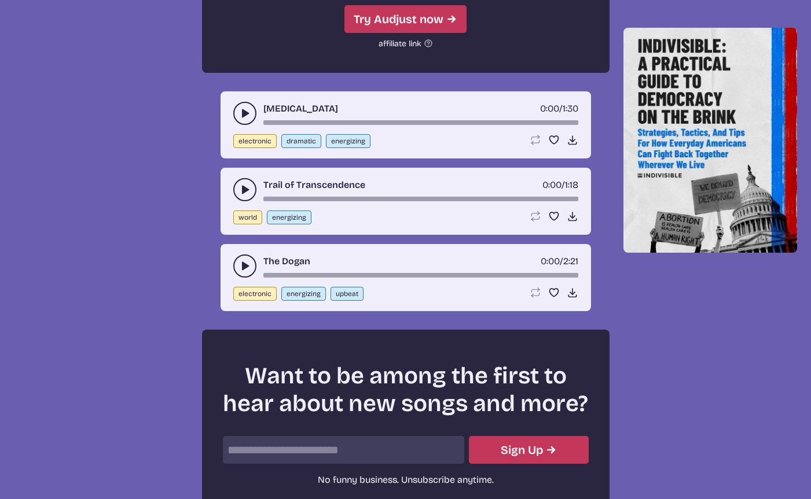
click at [245, 266] on use "play-pause toggle" at bounding box center [245, 266] width 12 height 12
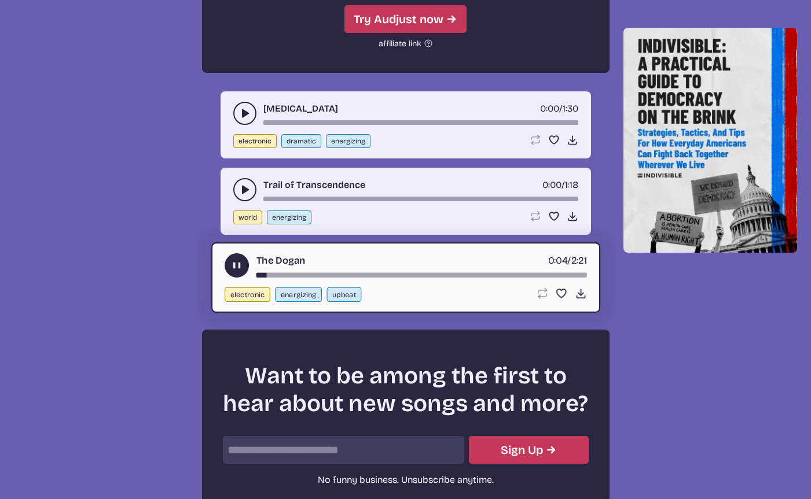
click at [245, 192] on icon "play-pause toggle" at bounding box center [245, 190] width 12 height 12
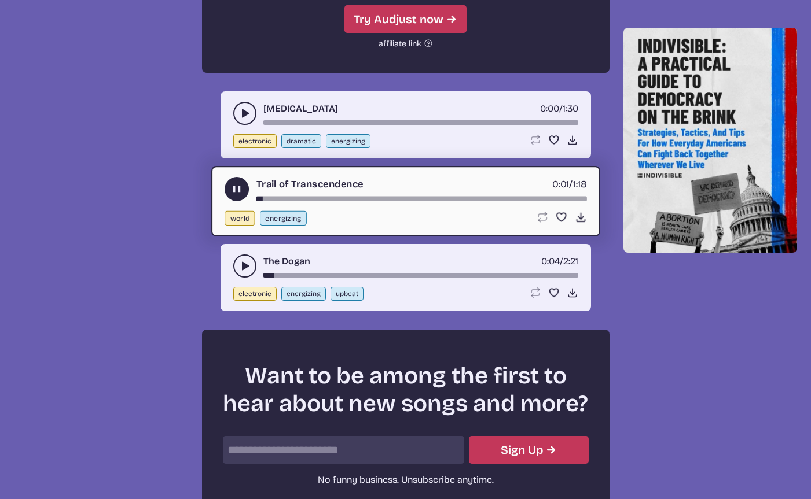
click at [249, 119] on button "play-pause toggle" at bounding box center [244, 113] width 23 height 23
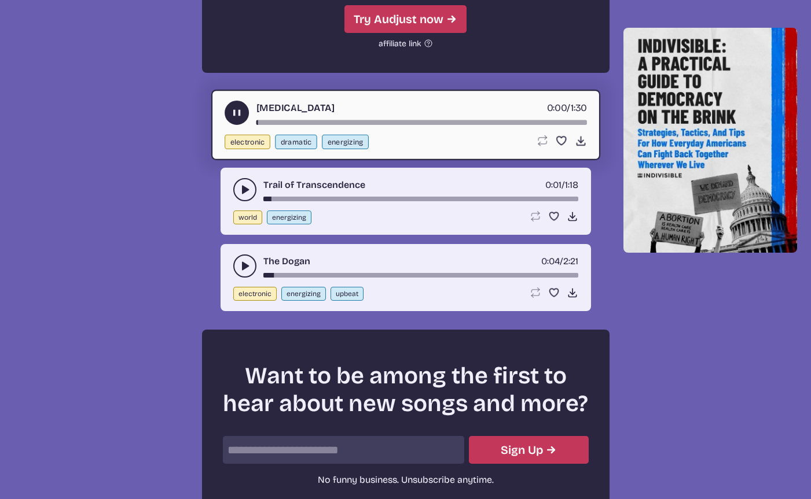
click at [242, 116] on icon "play-pause toggle" at bounding box center [236, 112] width 12 height 12
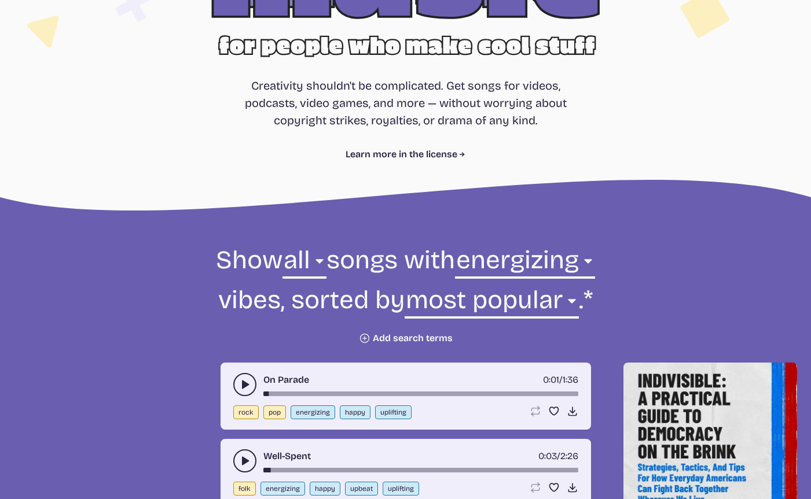
scroll to position [244, 0]
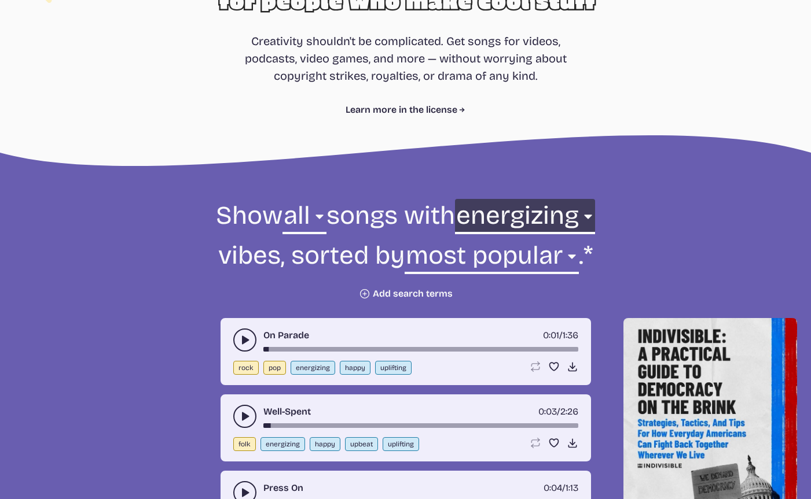
click at [542, 220] on select "any aggressive chill contemplative dark dramatic easygoing energizing happy ser…" at bounding box center [525, 219] width 140 height 40
select select "aggressive"
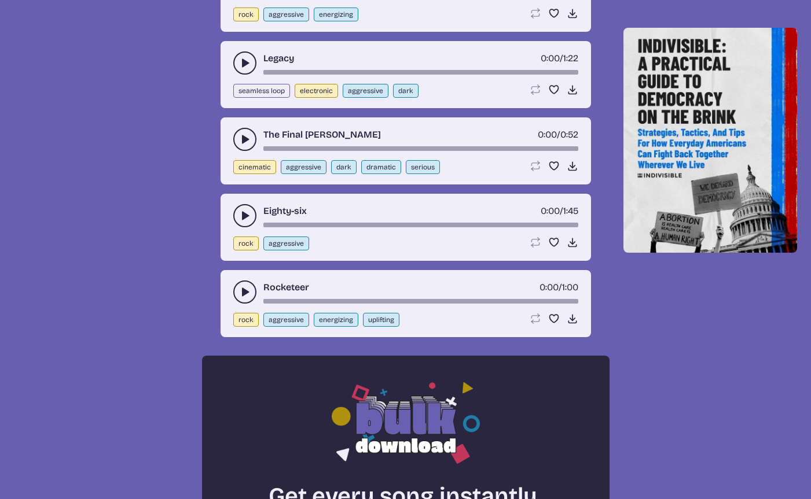
scroll to position [599, 0]
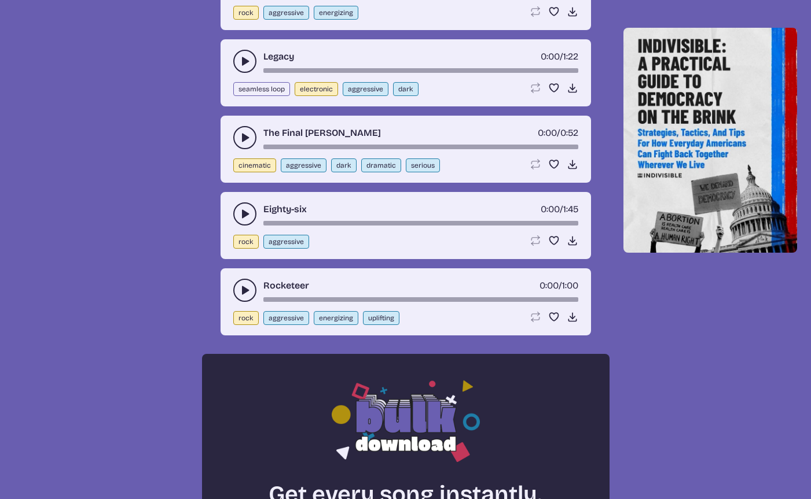
click at [240, 213] on icon "play-pause toggle" at bounding box center [245, 214] width 12 height 12
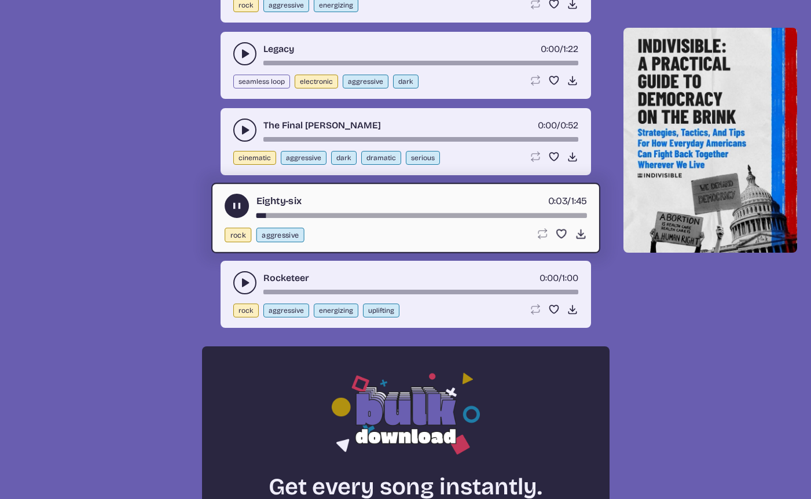
scroll to position [609, 0]
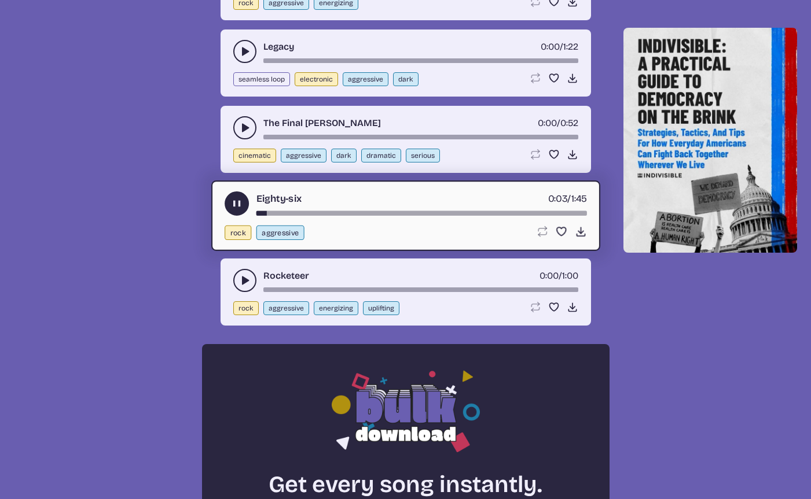
click at [282, 214] on div "song-time-bar" at bounding box center [421, 213] width 330 height 5
click at [229, 200] on button "play-pause toggle" at bounding box center [236, 204] width 24 height 24
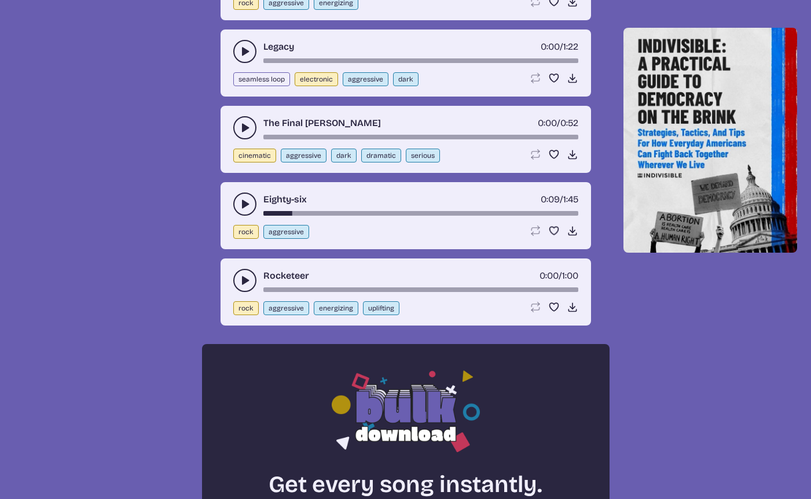
click at [239, 204] on icon "play-pause toggle" at bounding box center [245, 204] width 12 height 12
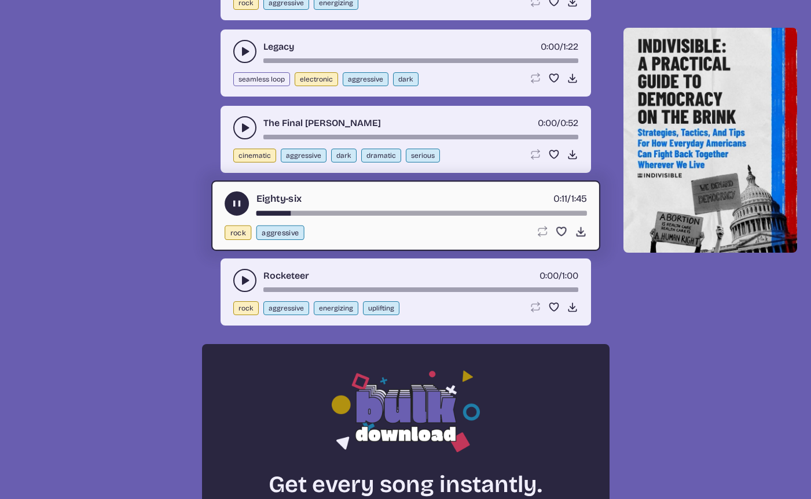
click at [303, 213] on div "song-time-bar" at bounding box center [421, 213] width 330 height 5
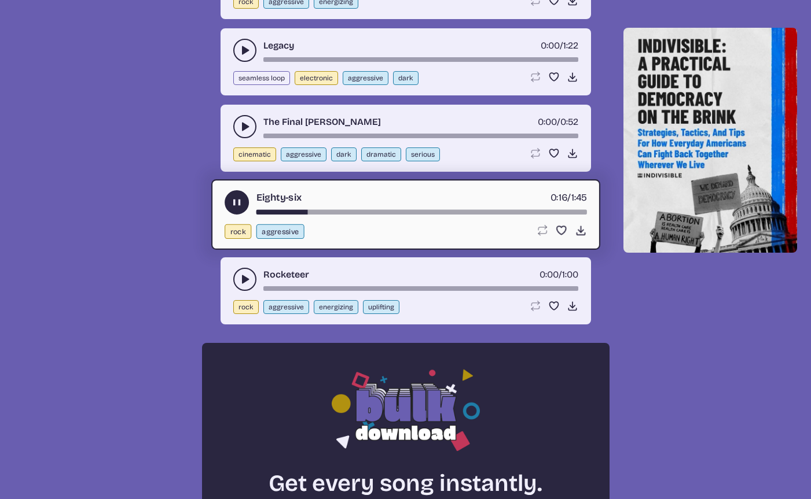
click at [227, 201] on button "play-pause toggle" at bounding box center [236, 202] width 24 height 24
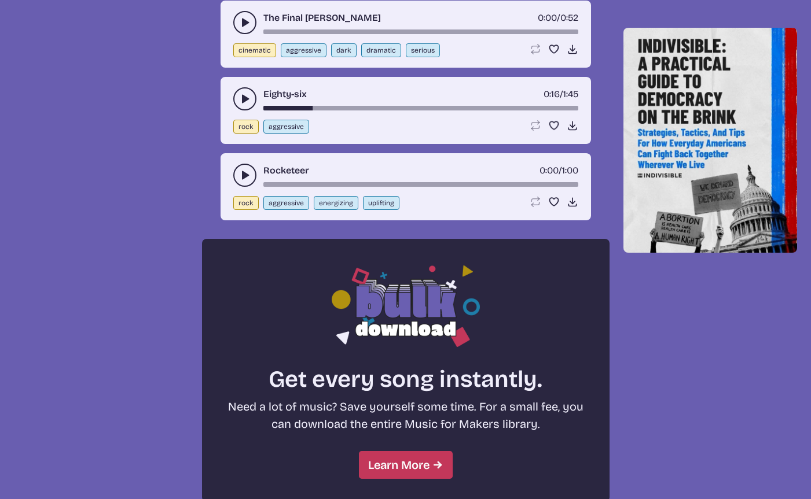
scroll to position [717, 0]
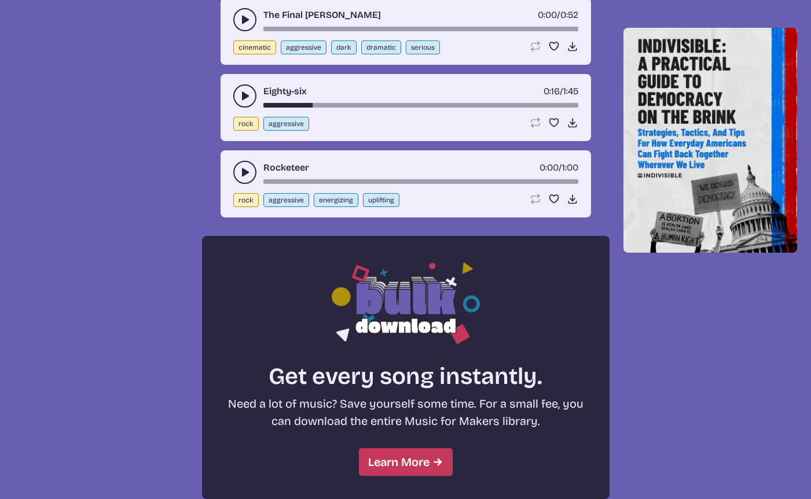
click at [242, 175] on use "play-pause toggle" at bounding box center [245, 173] width 12 height 12
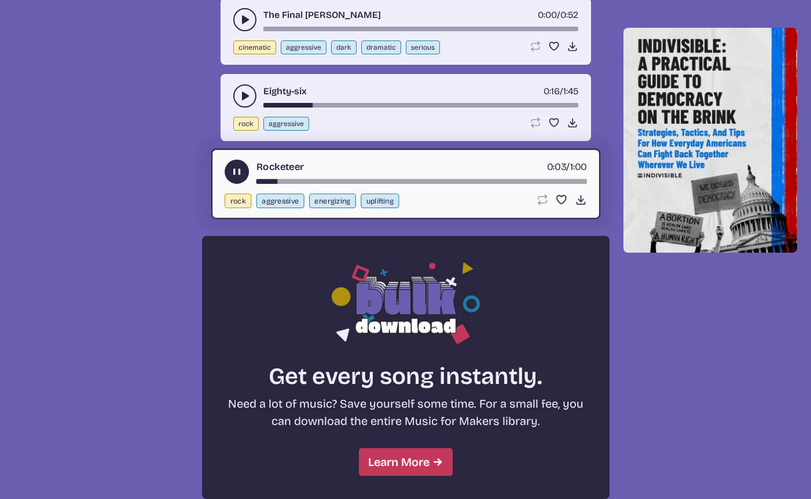
click at [334, 178] on div "Rocketeer 0:03 / 1:00" at bounding box center [405, 172] width 362 height 24
click at [334, 179] on div "song-time-bar" at bounding box center [421, 181] width 330 height 5
click at [381, 182] on div "song-time-bar" at bounding box center [421, 181] width 330 height 5
click at [234, 171] on use "play-pause toggle" at bounding box center [236, 172] width 12 height 12
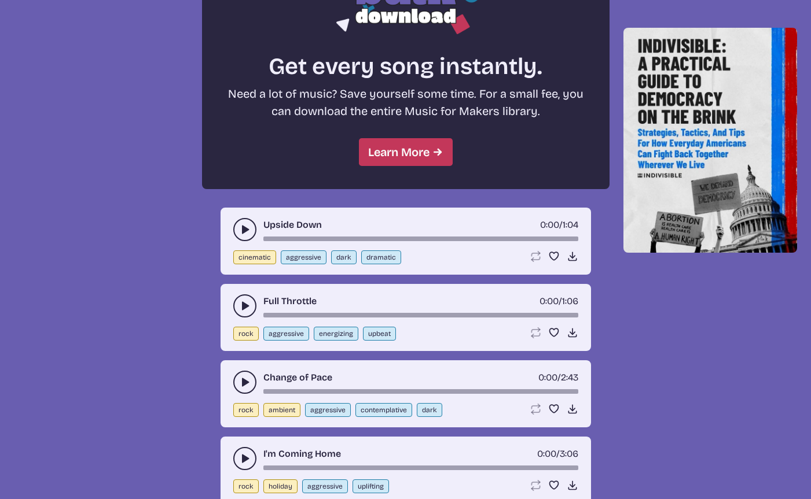
scroll to position [1035, 0]
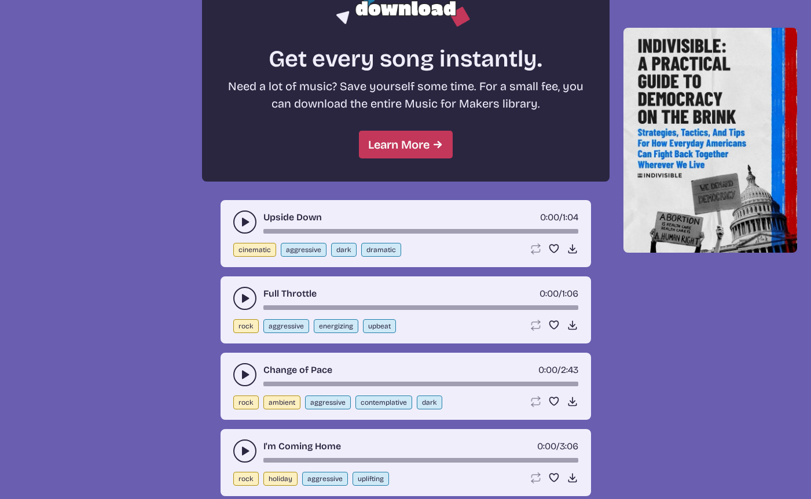
click at [239, 219] on icon "play-pause toggle" at bounding box center [245, 222] width 12 height 12
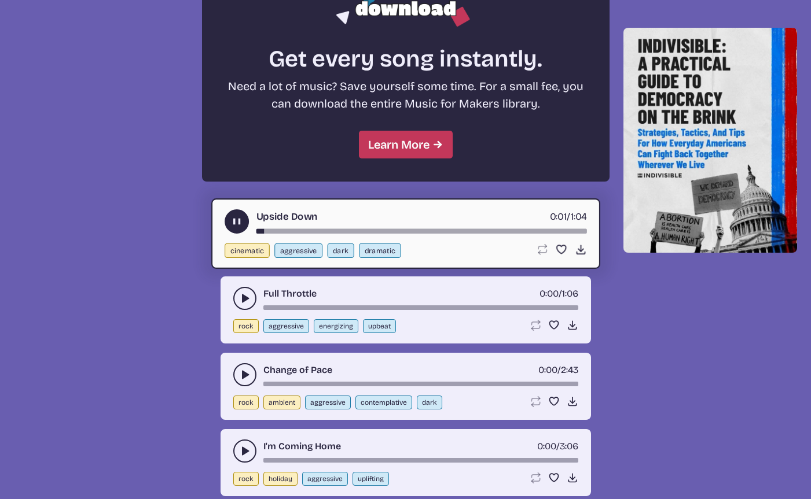
click at [239, 219] on use "play-pause toggle" at bounding box center [236, 222] width 12 height 12
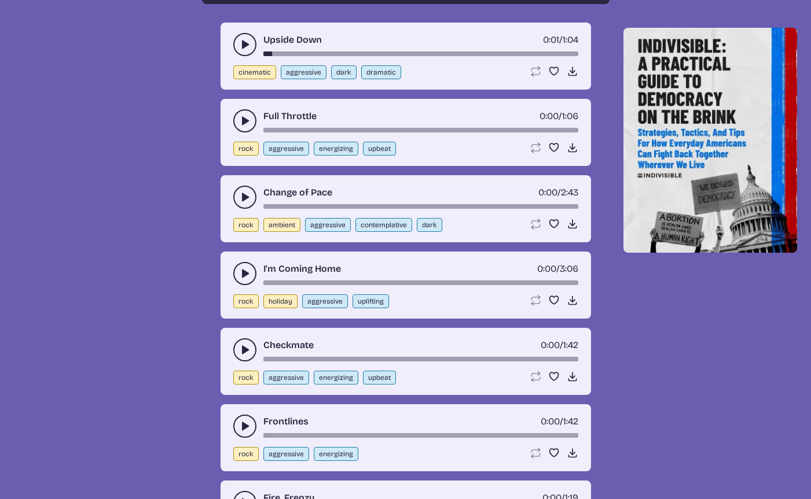
scroll to position [1227, 0]
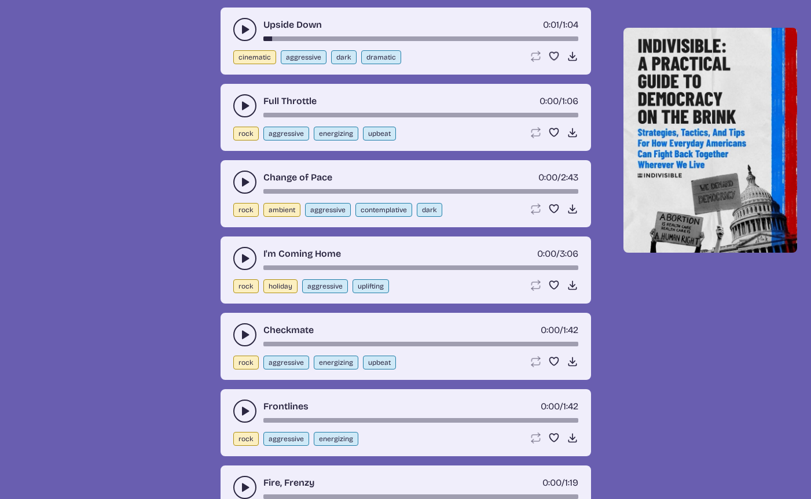
click at [244, 179] on use "play-pause toggle" at bounding box center [245, 182] width 12 height 12
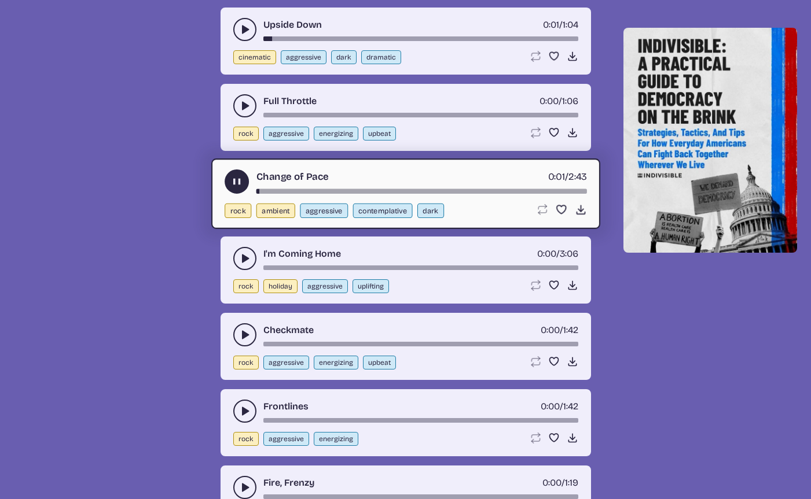
click at [289, 187] on div "Change of Pace 0:01 / 2:43" at bounding box center [405, 182] width 362 height 24
click at [290, 189] on div "song-time-bar" at bounding box center [421, 191] width 330 height 5
click at [231, 179] on icon "play-pause toggle" at bounding box center [236, 182] width 12 height 12
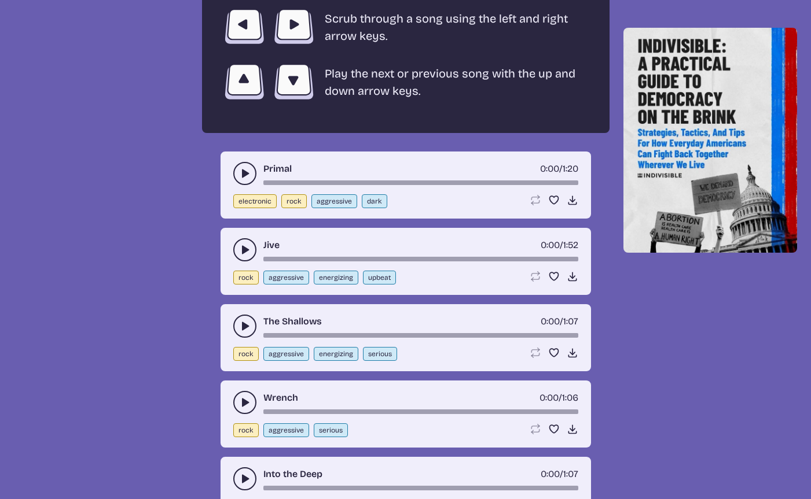
scroll to position [2156, 0]
click at [246, 246] on icon "play-pause toggle" at bounding box center [245, 250] width 12 height 12
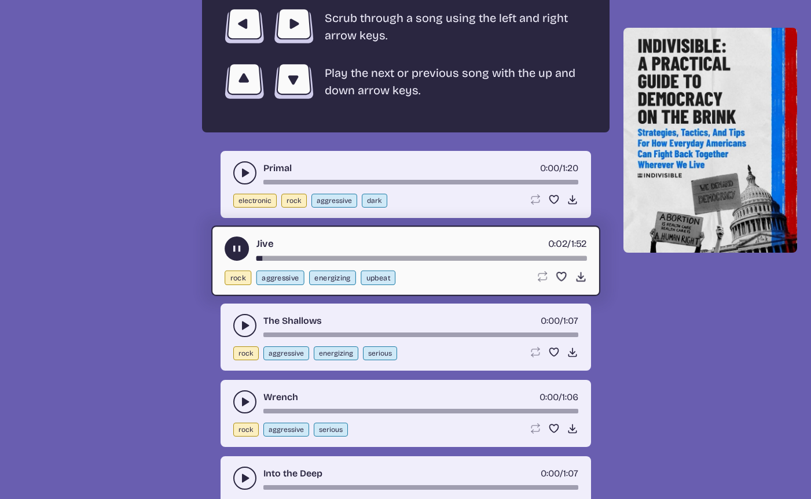
click at [271, 256] on div "song-time-bar" at bounding box center [421, 258] width 330 height 5
click at [296, 257] on div "song-time-bar" at bounding box center [421, 258] width 330 height 5
click at [237, 248] on use "play-pause toggle" at bounding box center [236, 249] width 12 height 12
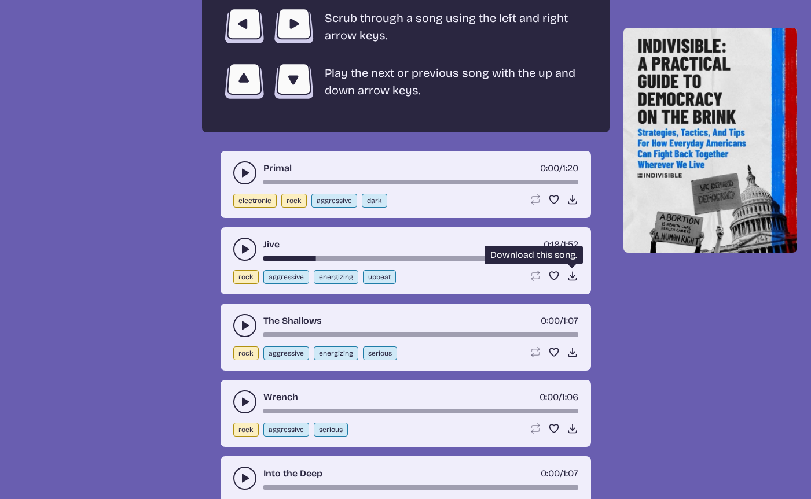
click at [569, 275] on icon "Download song" at bounding box center [572, 276] width 12 height 12
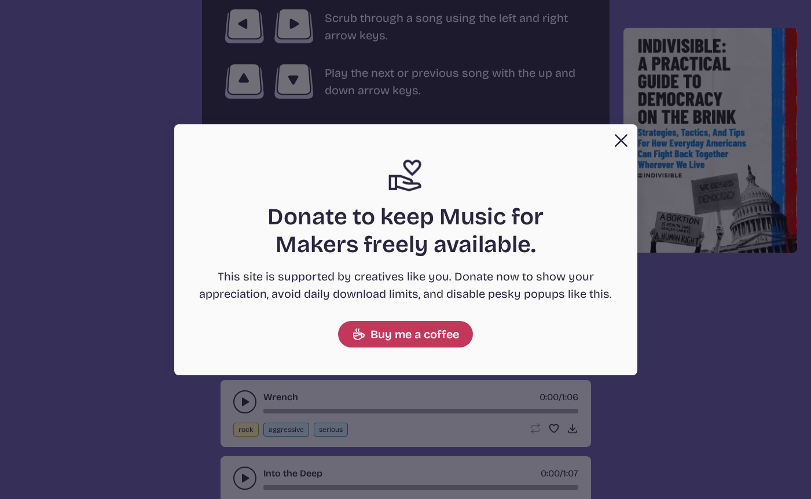
drag, startPoint x: 614, startPoint y: 138, endPoint x: 602, endPoint y: 150, distance: 17.6
click at [614, 138] on button "Close" at bounding box center [620, 140] width 23 height 23
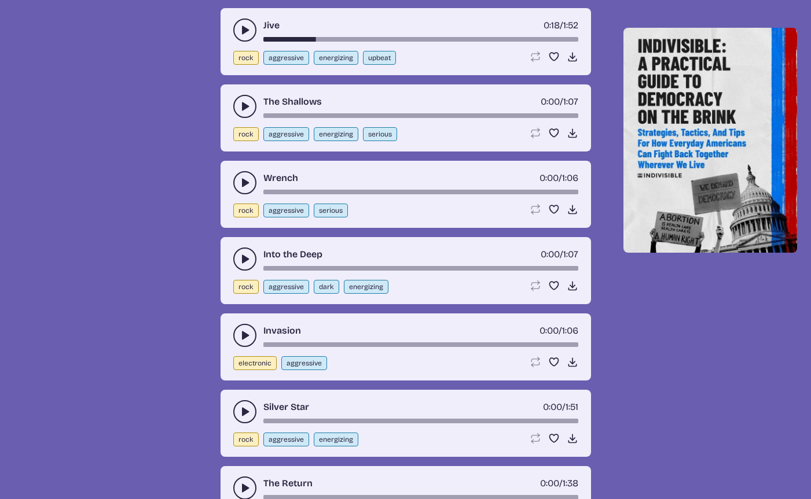
scroll to position [2376, 0]
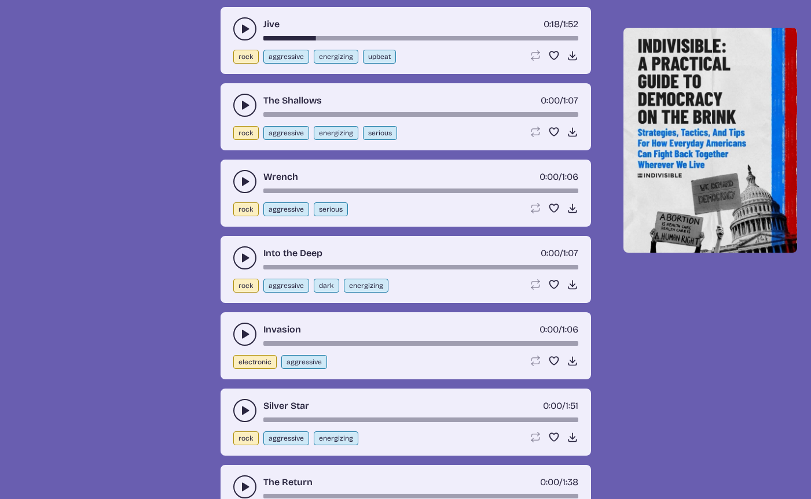
click at [240, 332] on icon "play-pause toggle" at bounding box center [245, 335] width 12 height 12
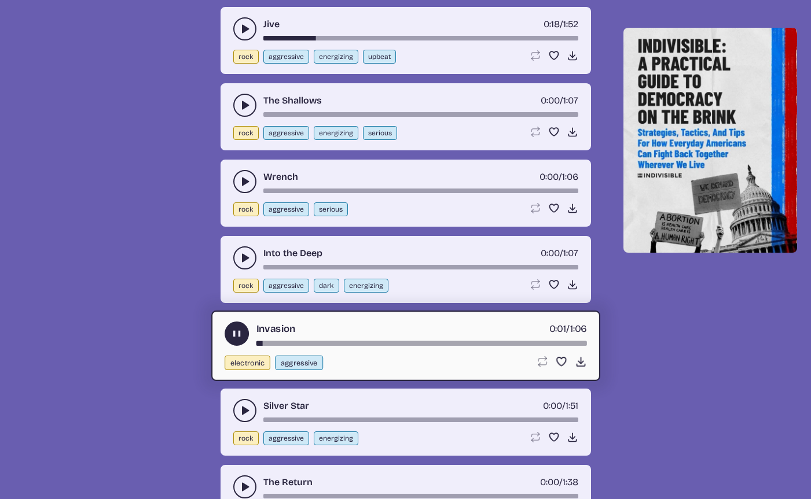
click at [273, 341] on div "song-time-bar" at bounding box center [421, 343] width 330 height 5
click at [295, 342] on div "song-time-bar" at bounding box center [421, 343] width 330 height 5
click at [239, 331] on use "play-pause toggle" at bounding box center [236, 334] width 12 height 12
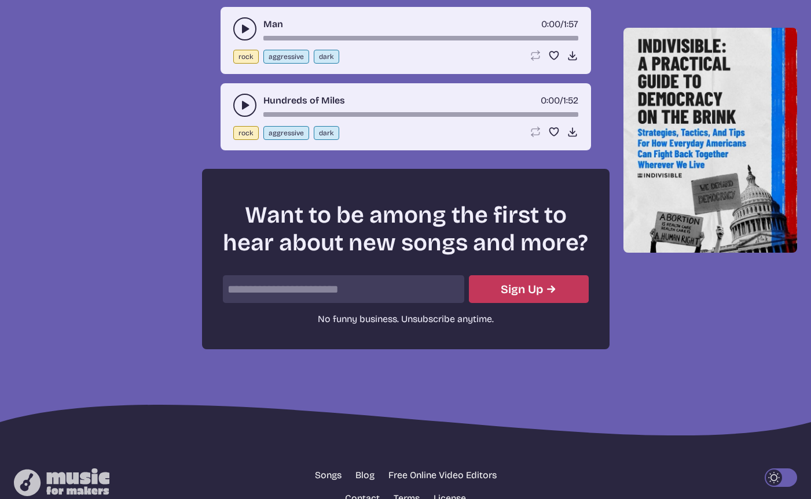
scroll to position [3348, 0]
